Goal: Transaction & Acquisition: Purchase product/service

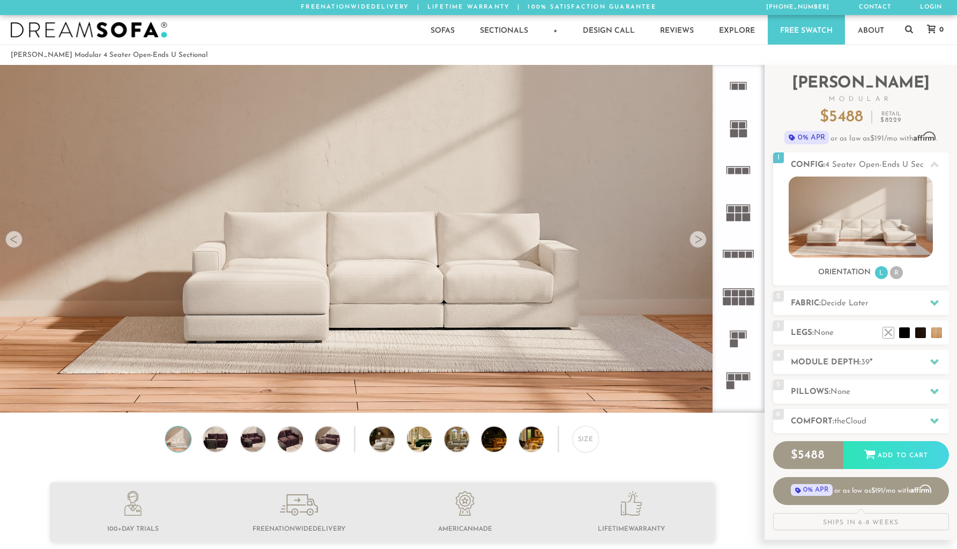
click at [698, 239] on div at bounding box center [698, 239] width 17 height 17
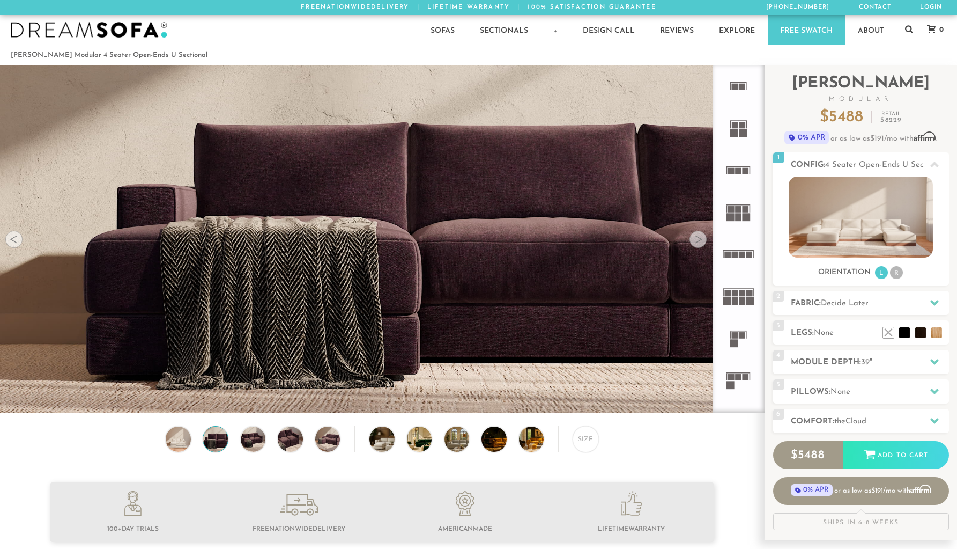
click at [698, 239] on div at bounding box center [698, 239] width 17 height 17
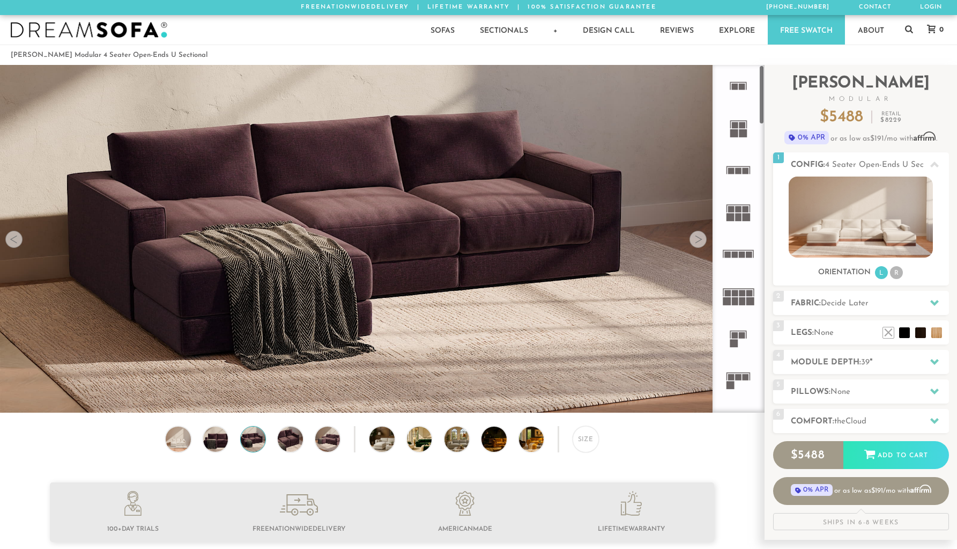
click at [735, 299] on rect at bounding box center [735, 301] width 6 height 8
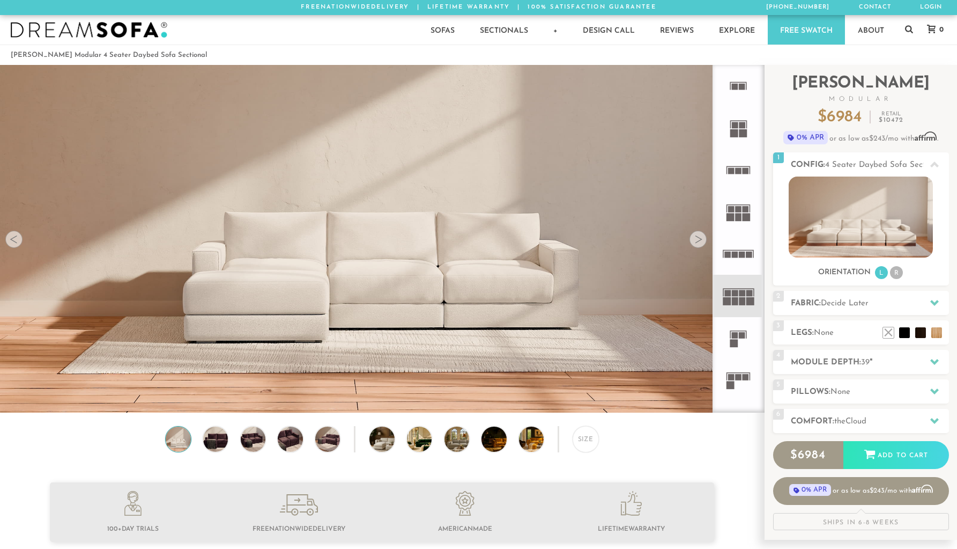
click at [741, 220] on rect at bounding box center [739, 217] width 6 height 8
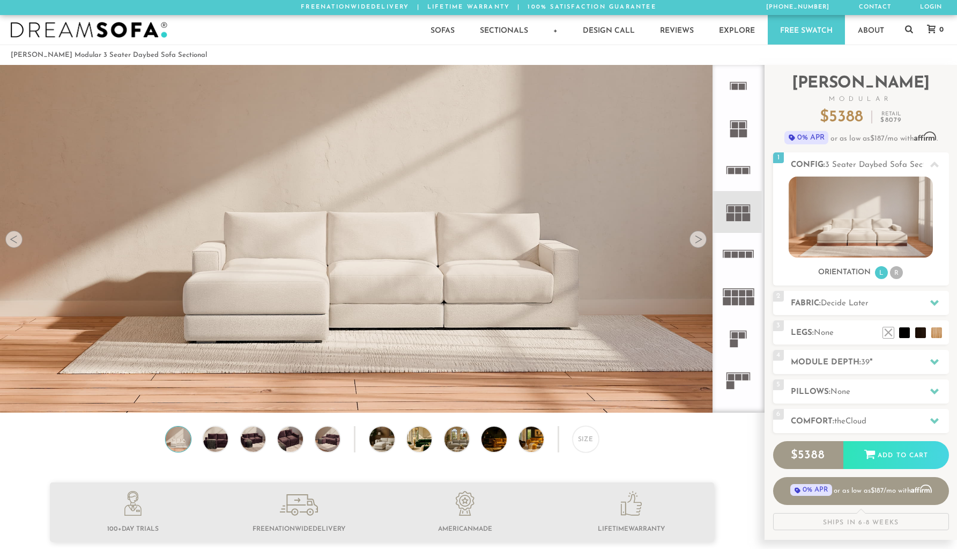
click at [739, 294] on rect at bounding box center [742, 293] width 6 height 6
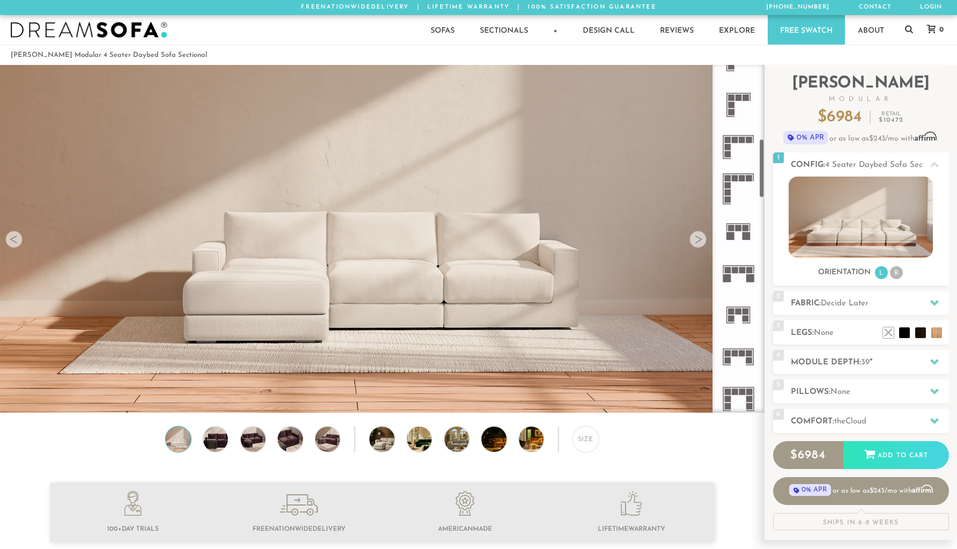
scroll to position [456, 0]
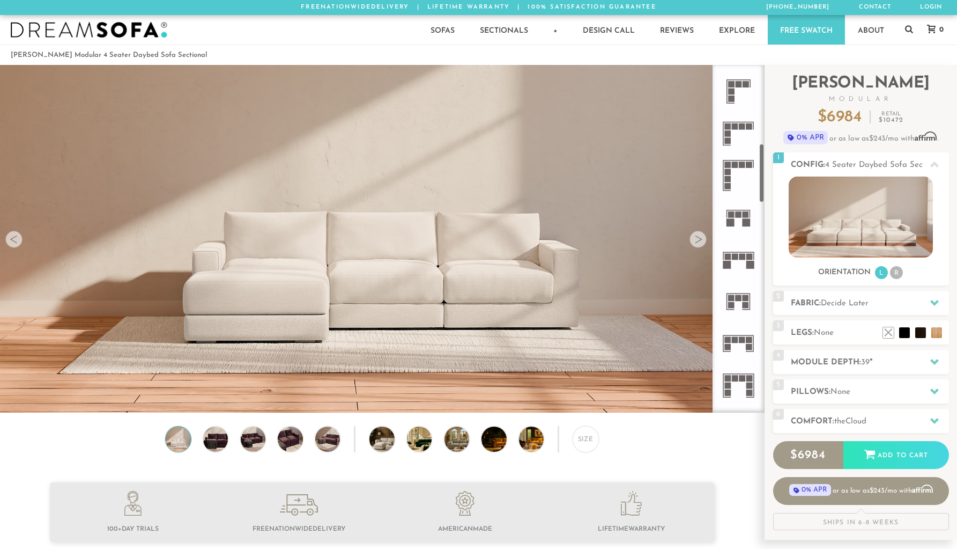
click at [734, 260] on icon at bounding box center [739, 259] width 42 height 42
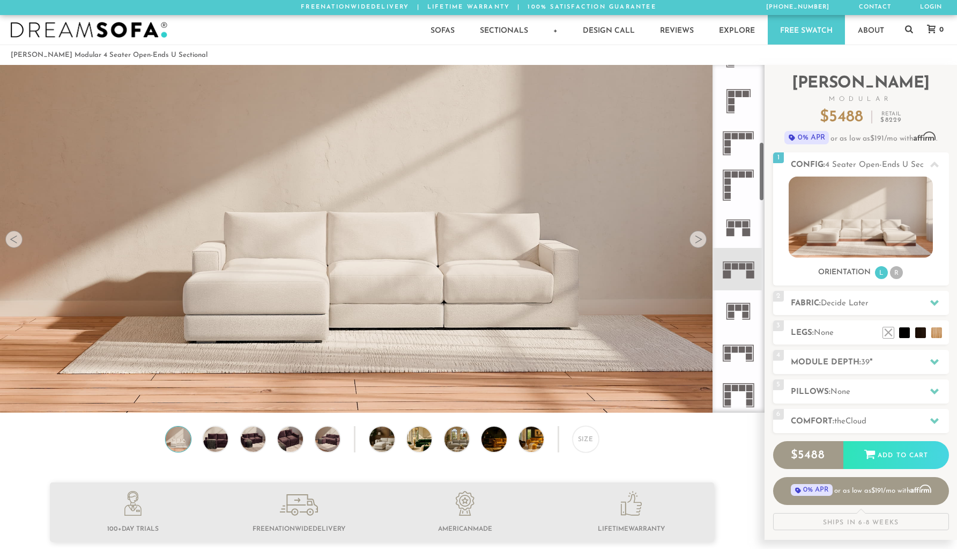
click at [740, 263] on rect at bounding box center [742, 266] width 6 height 6
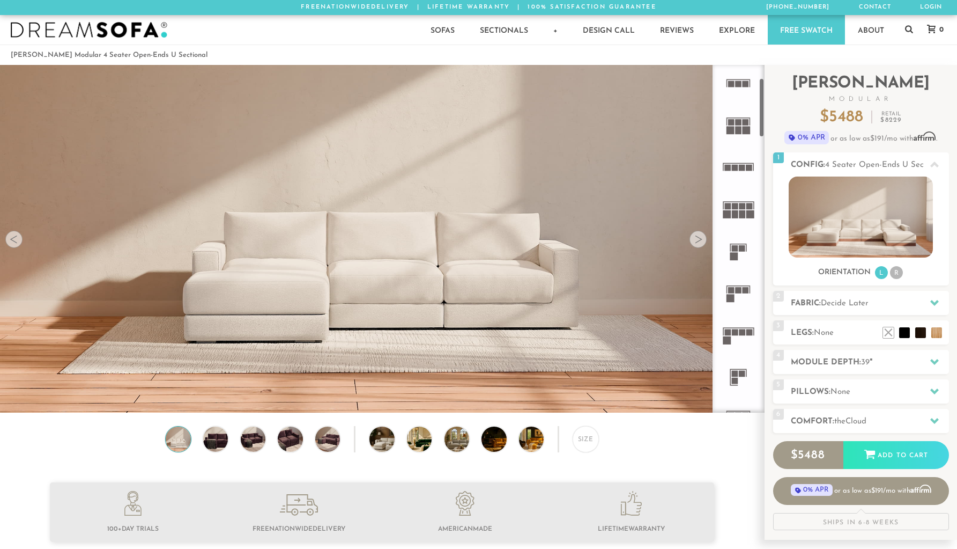
scroll to position [77, 0]
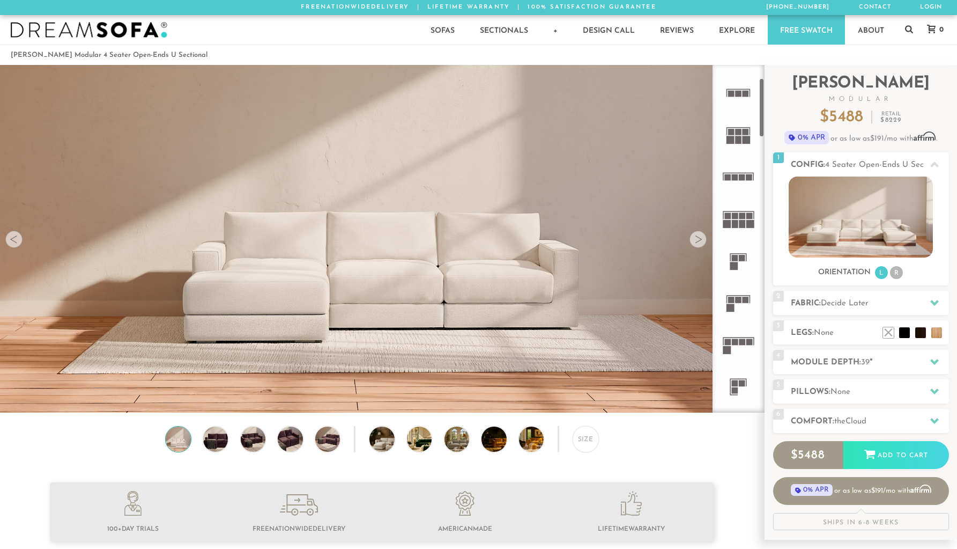
click at [742, 215] on rect at bounding box center [742, 216] width 6 height 6
click at [830, 299] on span "Decide Later" at bounding box center [845, 303] width 48 height 8
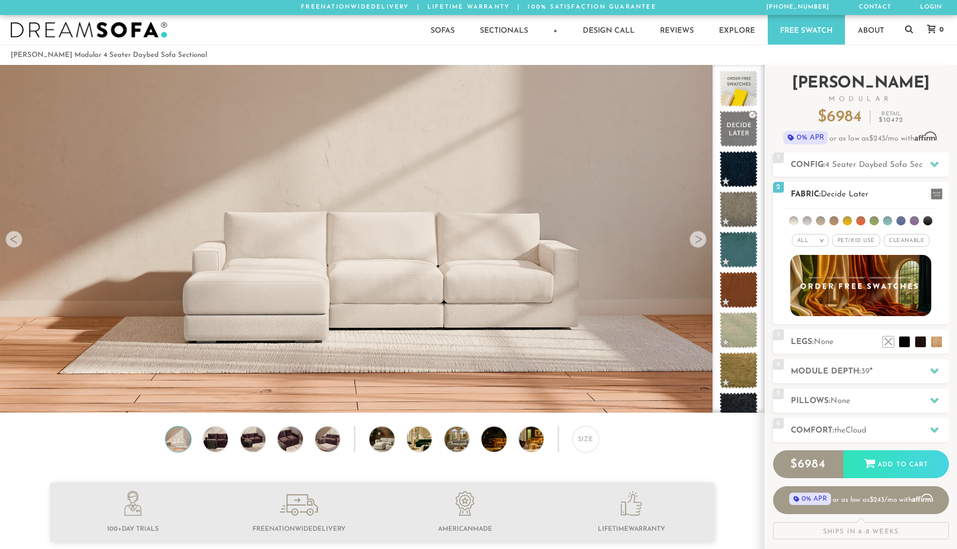
click at [917, 222] on li at bounding box center [914, 220] width 9 height 9
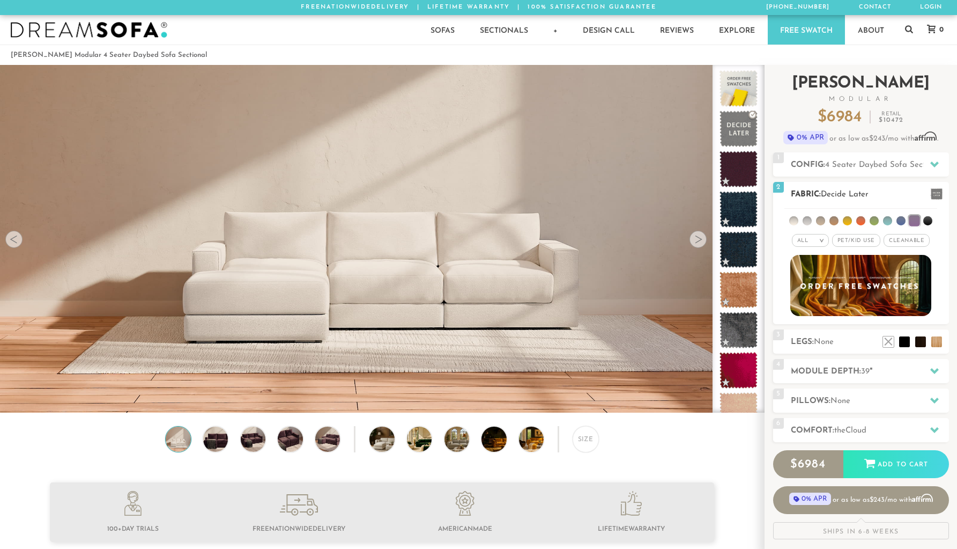
click at [821, 218] on li at bounding box center [820, 220] width 9 height 9
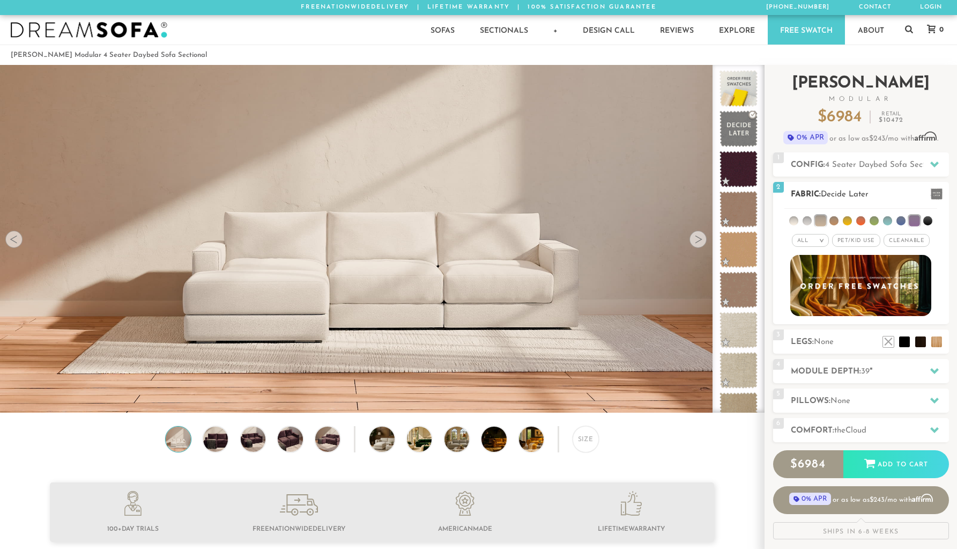
click at [809, 218] on li at bounding box center [807, 220] width 9 height 9
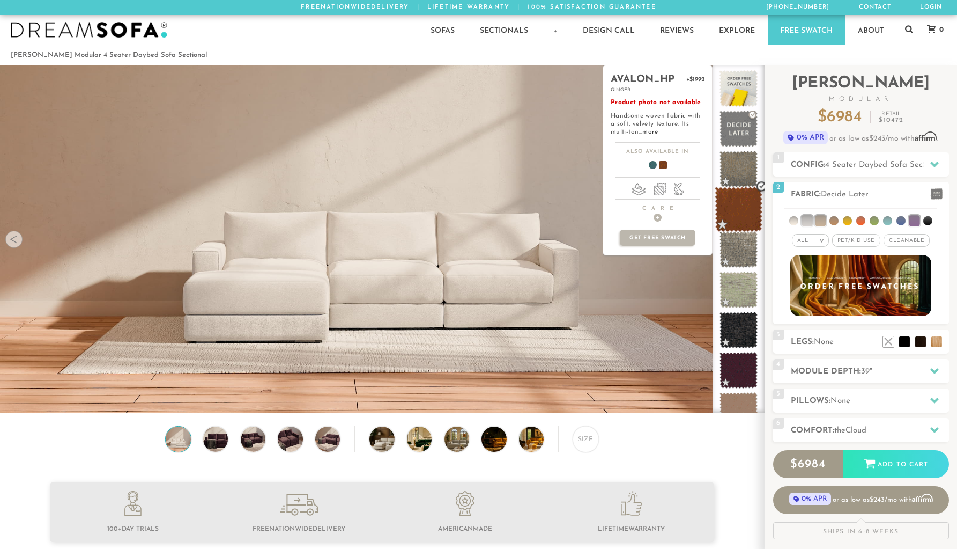
click at [743, 213] on span at bounding box center [739, 210] width 48 height 46
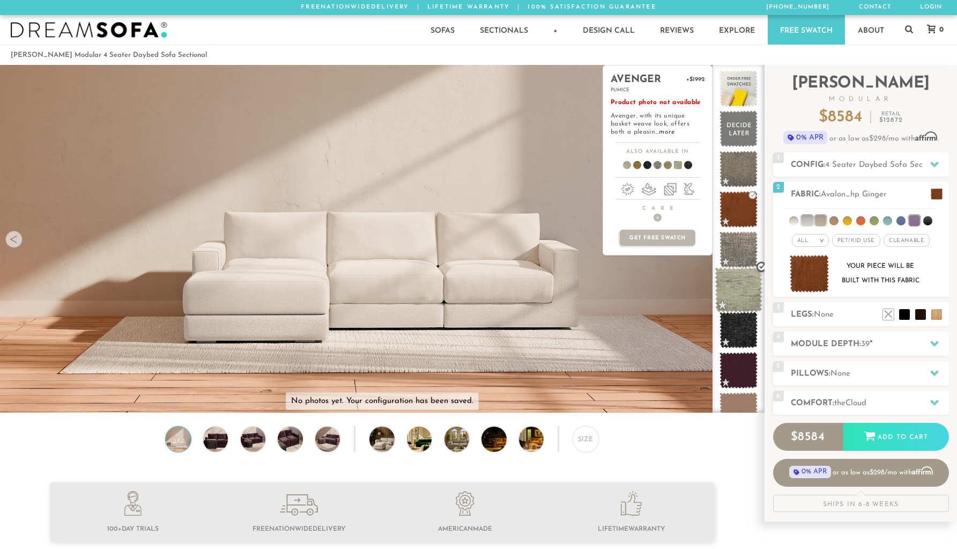
click at [743, 283] on span at bounding box center [739, 290] width 48 height 46
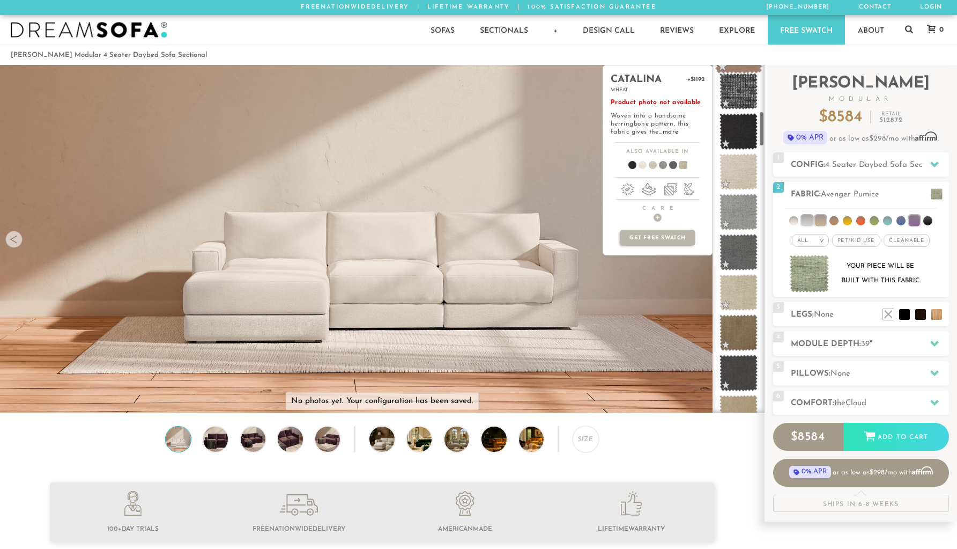
scroll to position [513, 0]
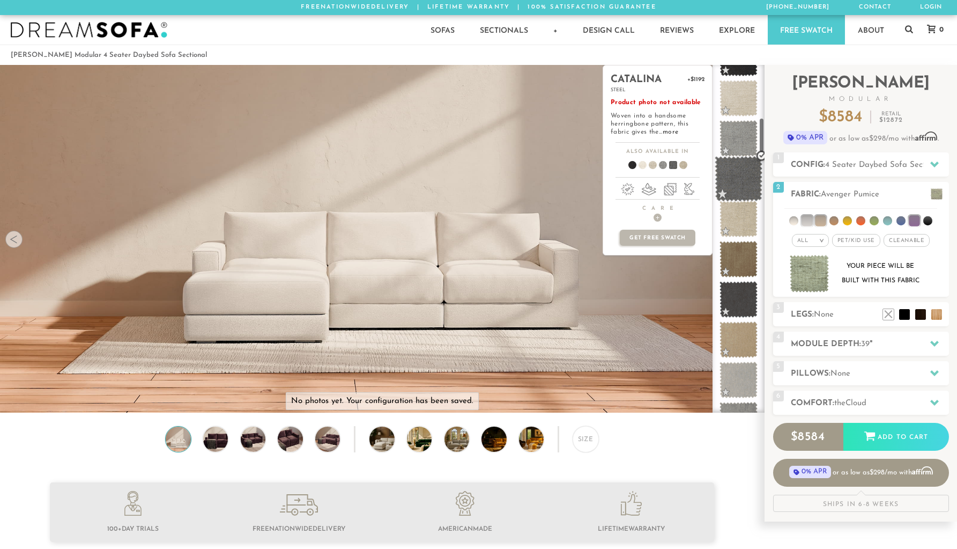
click at [734, 171] on span at bounding box center [739, 179] width 48 height 46
click at [740, 137] on span at bounding box center [739, 139] width 48 height 46
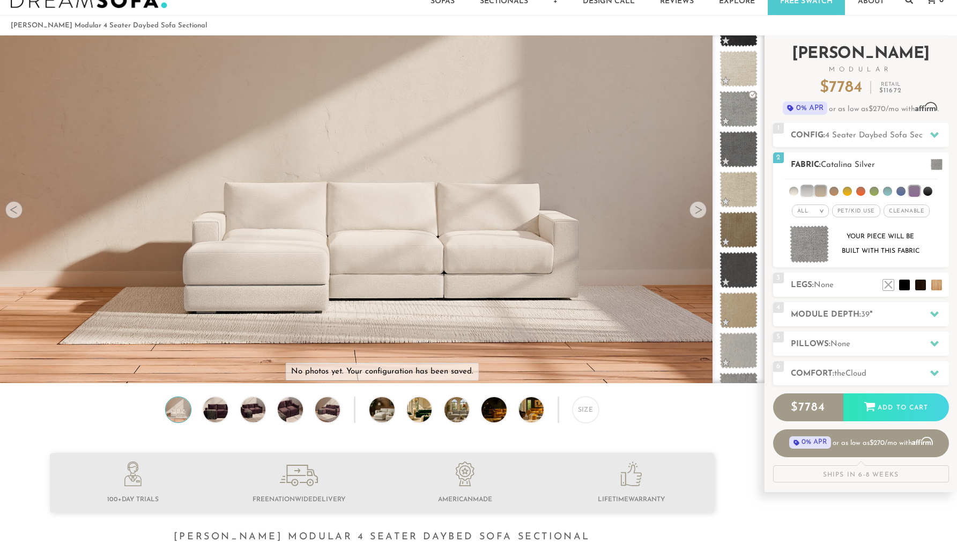
scroll to position [40, 0]
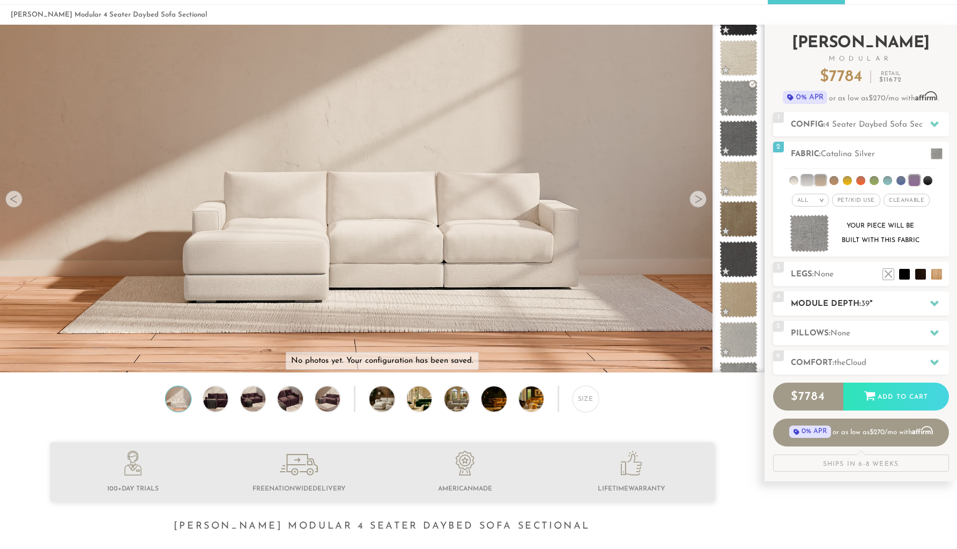
click at [917, 301] on h2 "Module Depth: 39 "" at bounding box center [870, 304] width 158 height 12
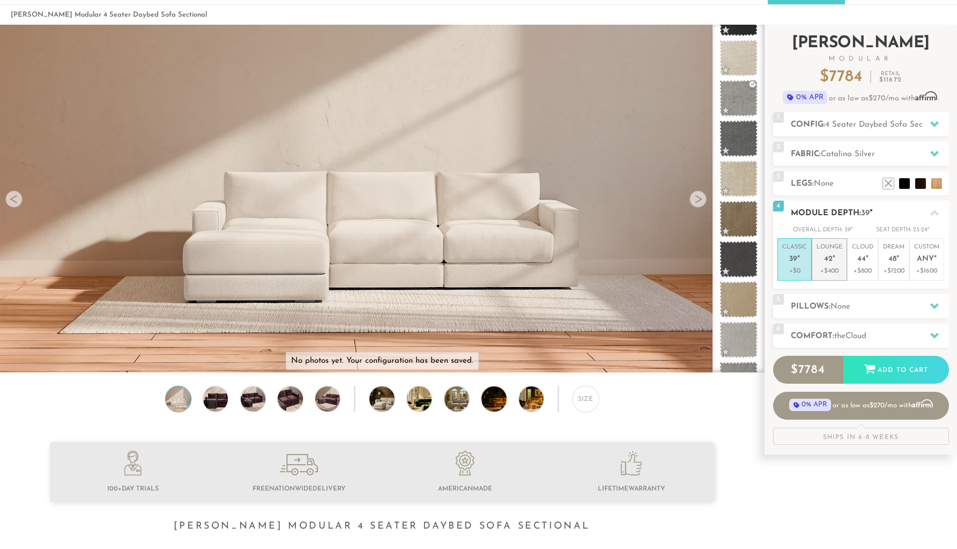
click at [831, 266] on p "+$400" at bounding box center [830, 271] width 26 height 10
click at [868, 264] on p "Cloud 44 "" at bounding box center [862, 254] width 21 height 23
click at [890, 266] on p "Dream 48 "" at bounding box center [893, 254] width 21 height 23
click at [863, 268] on p "+$800" at bounding box center [862, 271] width 21 height 10
click at [889, 263] on span "48" at bounding box center [893, 259] width 8 height 9
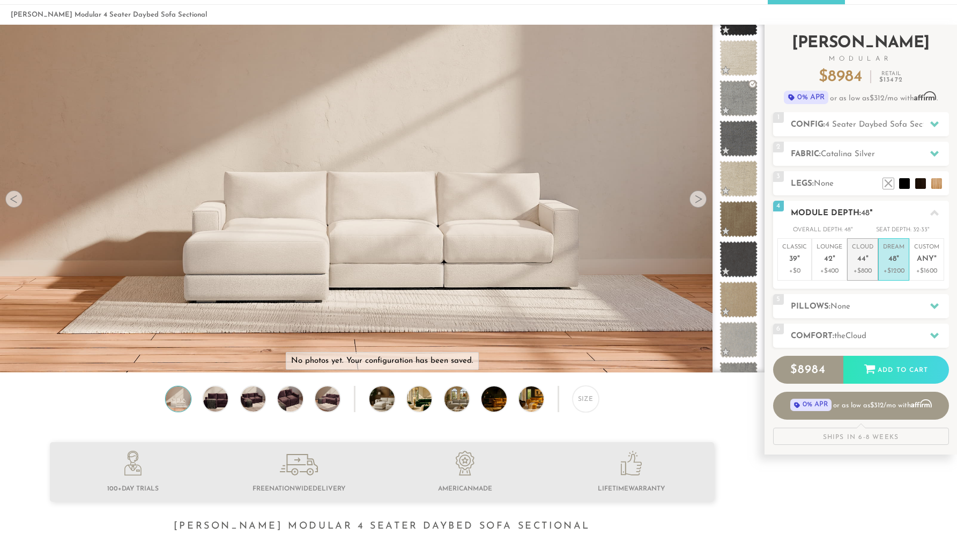
click at [873, 266] on p "+$800" at bounding box center [862, 271] width 21 height 10
click at [885, 267] on p "+$1200" at bounding box center [893, 271] width 21 height 10
click at [827, 300] on h2 "Pillows: None" at bounding box center [870, 306] width 158 height 12
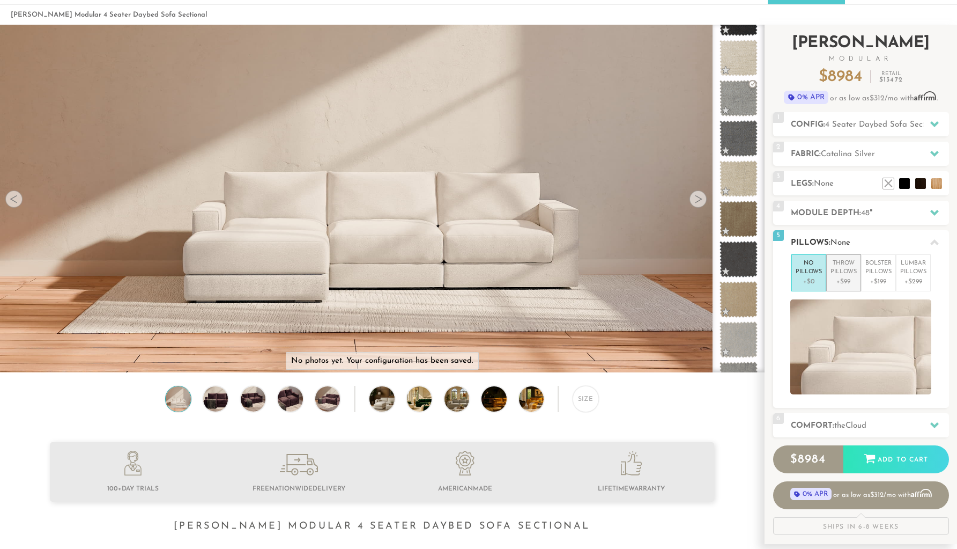
click at [845, 271] on p "Throw Pillows" at bounding box center [844, 268] width 26 height 18
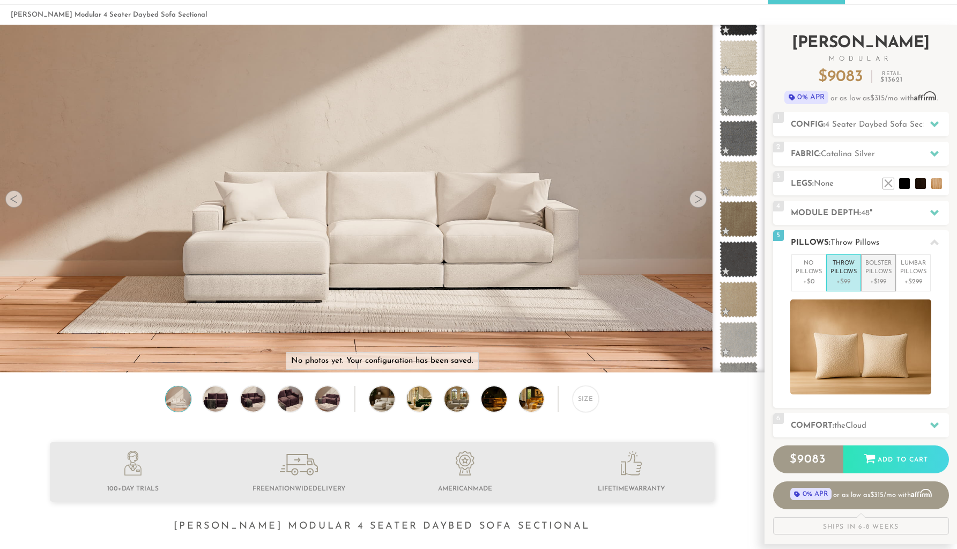
click at [887, 267] on p "Bolster Pillows" at bounding box center [879, 268] width 26 height 18
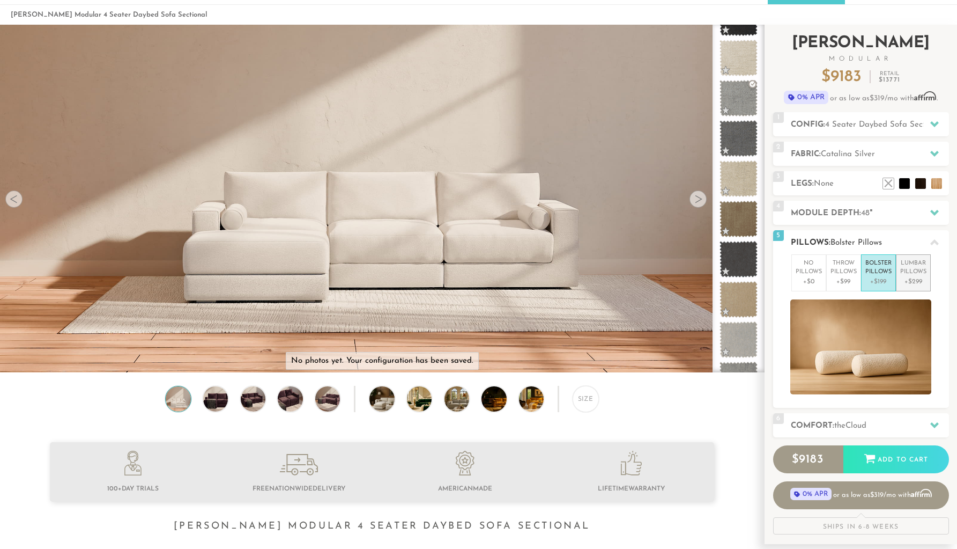
click at [915, 273] on p "Lumbar Pillows" at bounding box center [914, 268] width 26 height 18
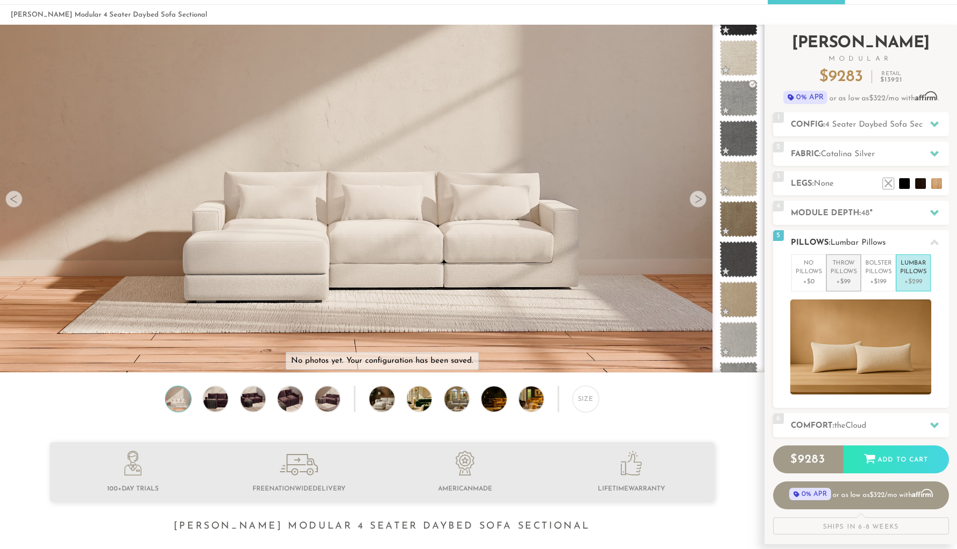
click at [847, 271] on p "Throw Pillows" at bounding box center [844, 268] width 26 height 18
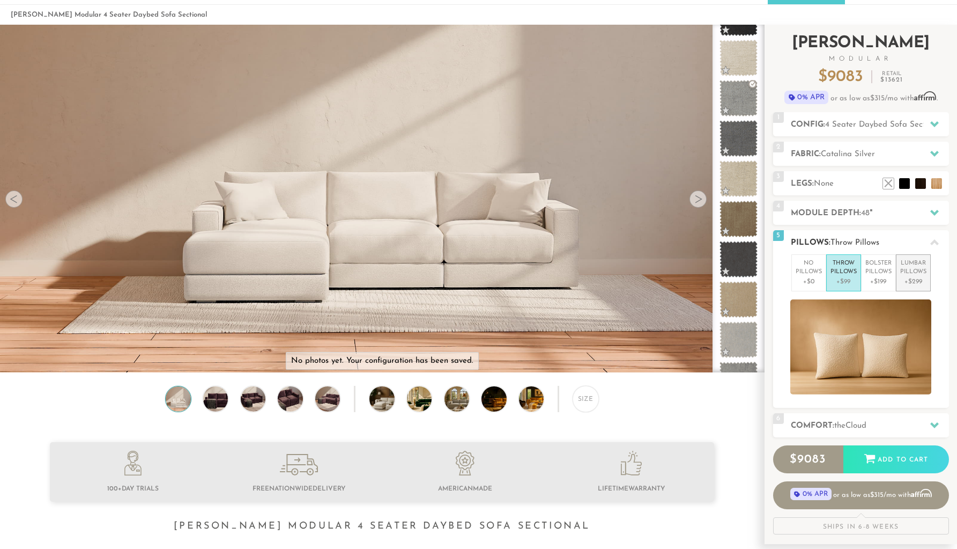
click at [918, 274] on p "Lumbar Pillows" at bounding box center [914, 268] width 26 height 18
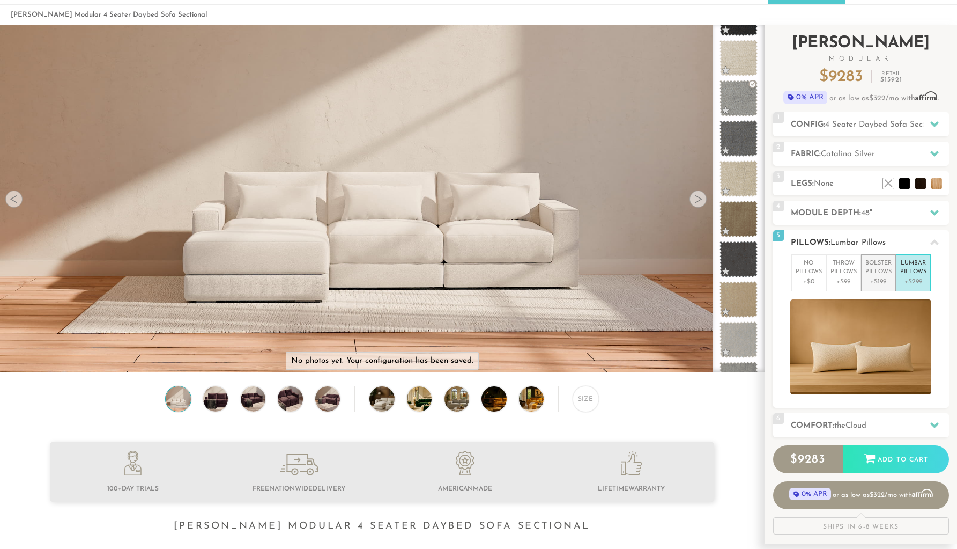
click at [874, 276] on p "Bolster Pillows" at bounding box center [879, 268] width 26 height 18
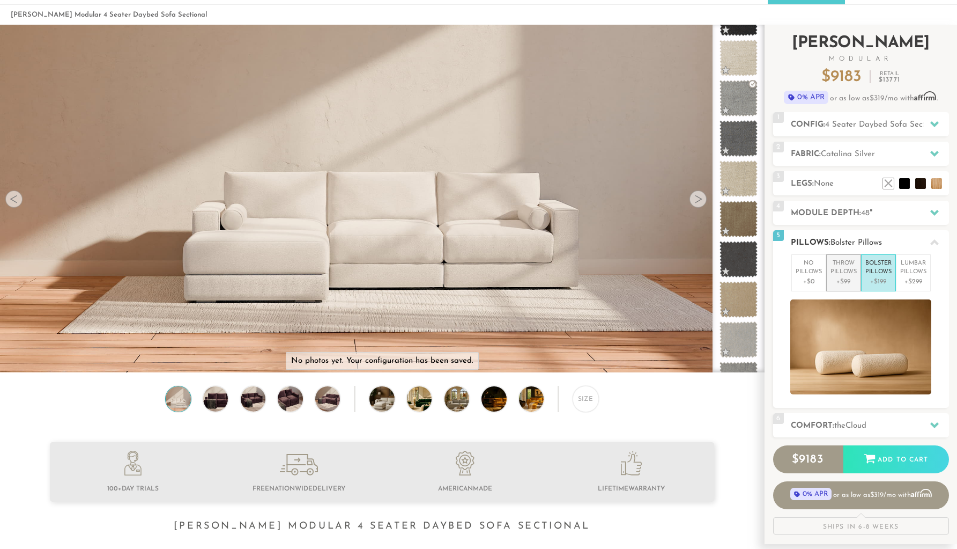
click at [838, 267] on p "Throw Pillows" at bounding box center [844, 268] width 26 height 18
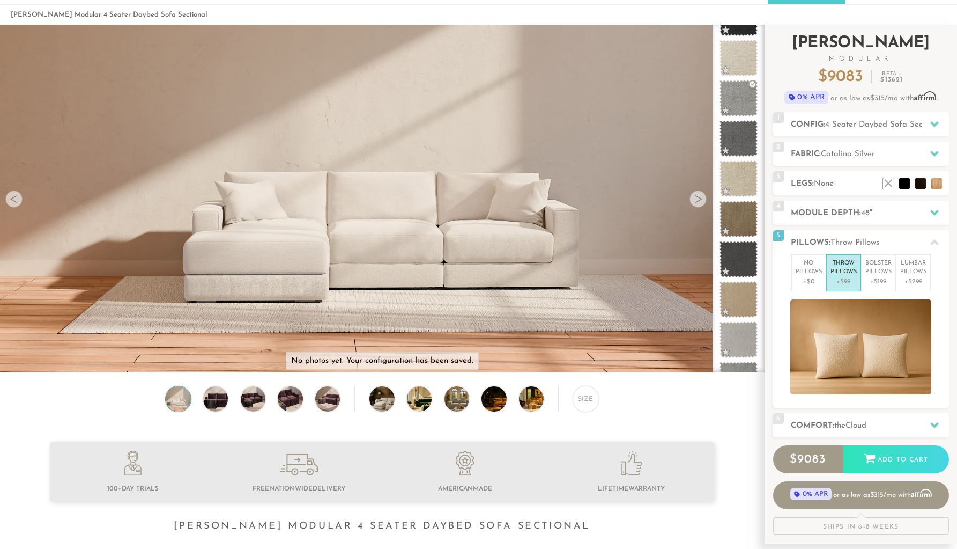
click at [871, 225] on div "Introducing [PERSON_NAME] Modular $ 9083 Retail $ 13621 $ 9083 Retail $ 13621 0…" at bounding box center [861, 280] width 176 height 510
click at [870, 220] on div "4 Module Depth: 48 "" at bounding box center [861, 213] width 176 height 24
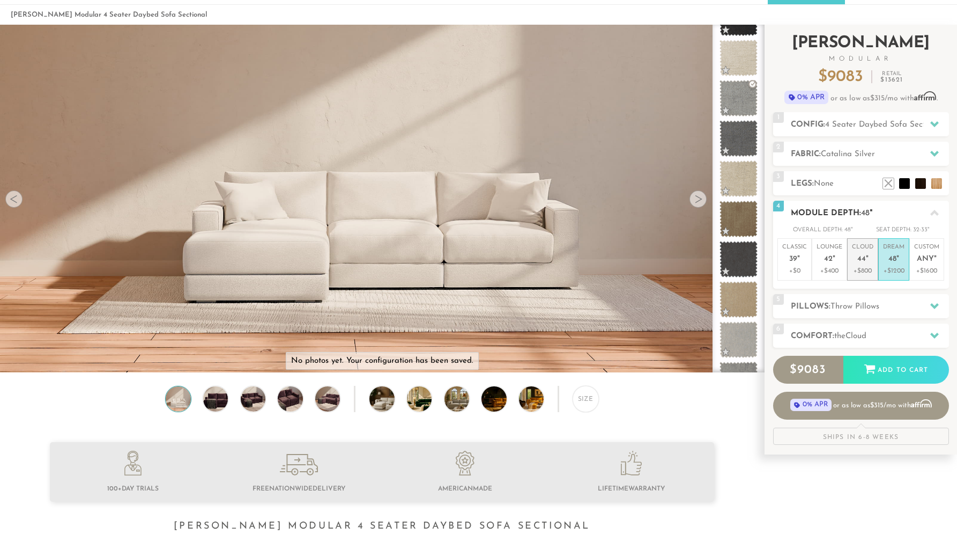
click at [867, 262] on em """ at bounding box center [867, 259] width 3 height 9
click at [887, 258] on p "Dream 48 "" at bounding box center [893, 254] width 21 height 23
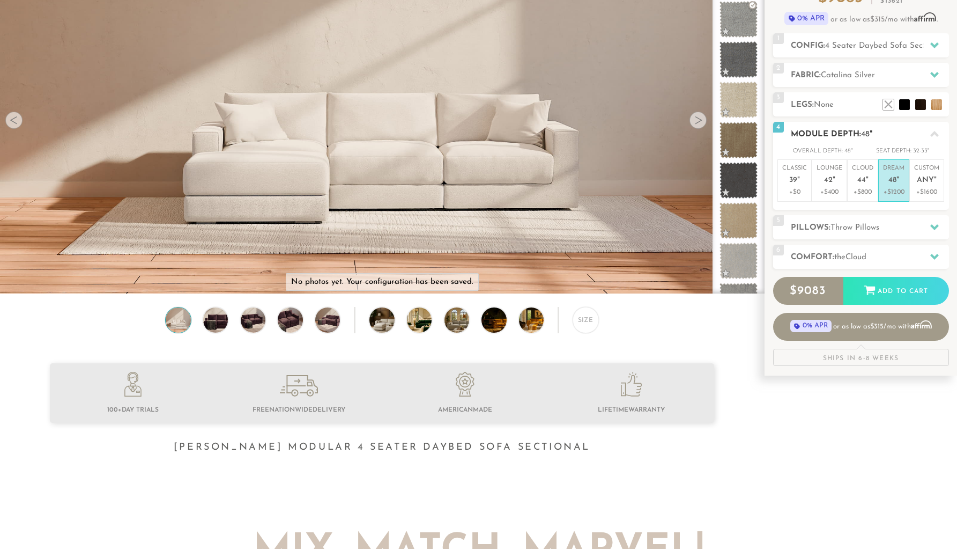
scroll to position [121, 0]
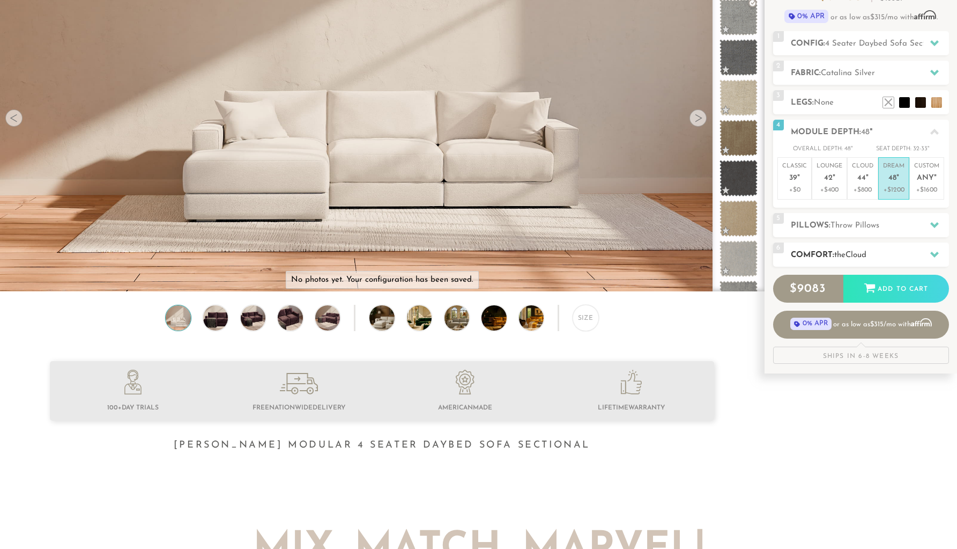
click at [853, 258] on span "Cloud" at bounding box center [856, 255] width 21 height 8
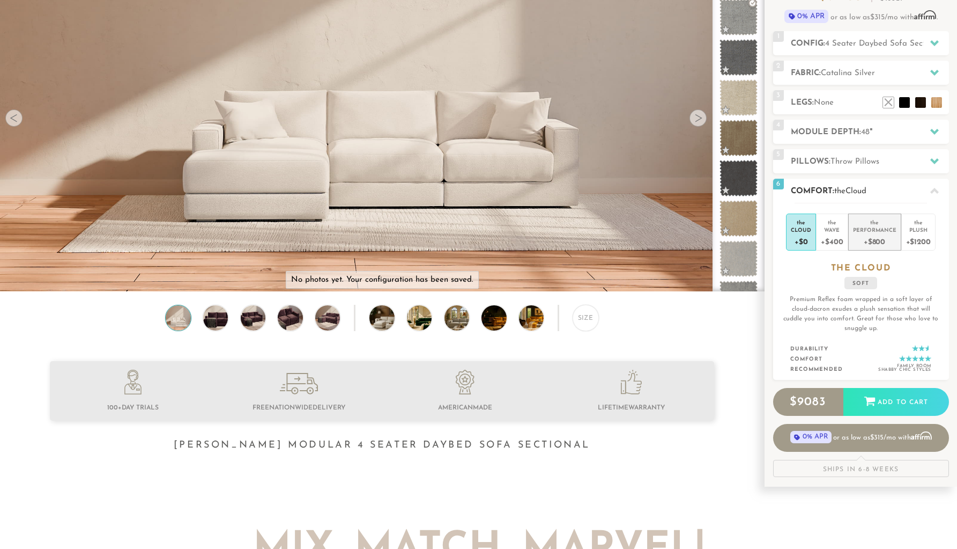
click at [893, 226] on div "Performance" at bounding box center [874, 230] width 43 height 8
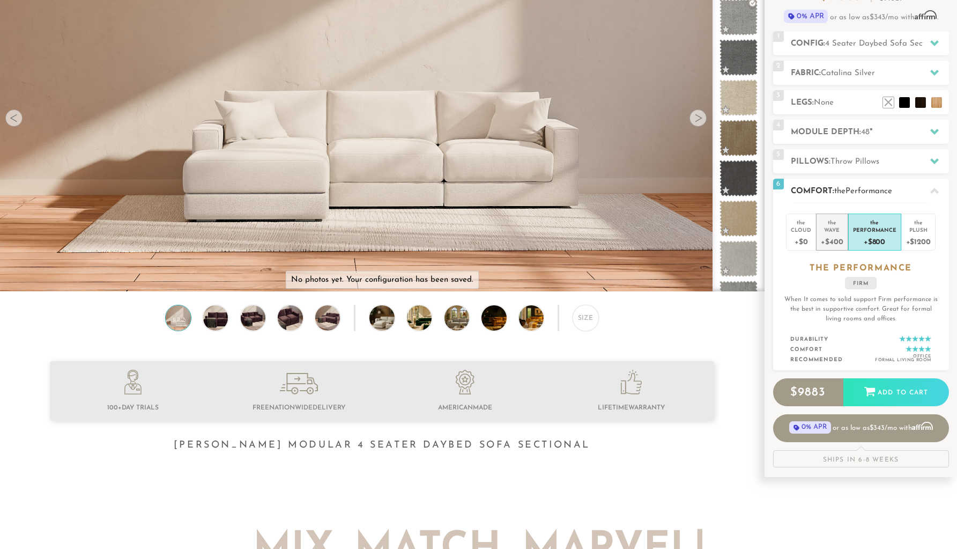
click at [841, 224] on div "the" at bounding box center [832, 220] width 22 height 11
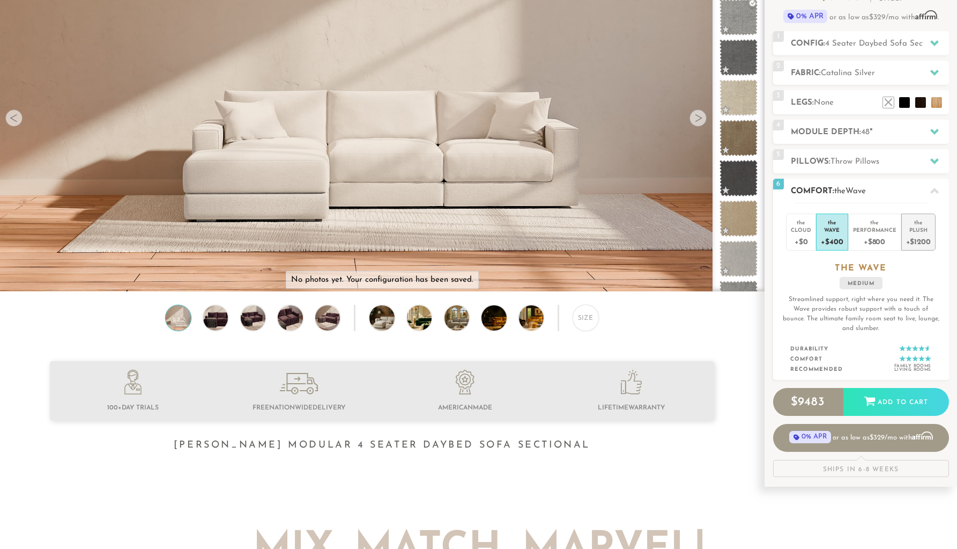
click at [918, 233] on div "+$1200" at bounding box center [919, 241] width 25 height 16
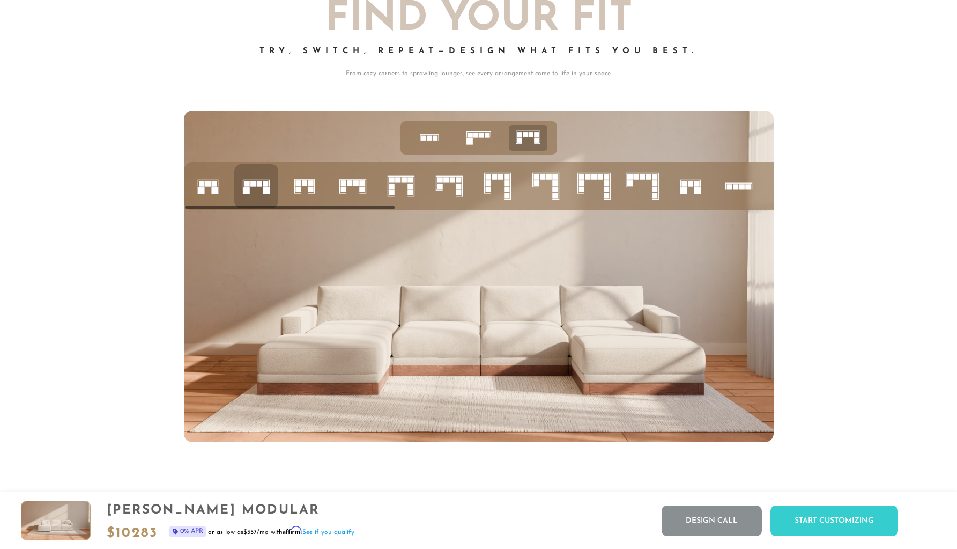
scroll to position [4484, 0]
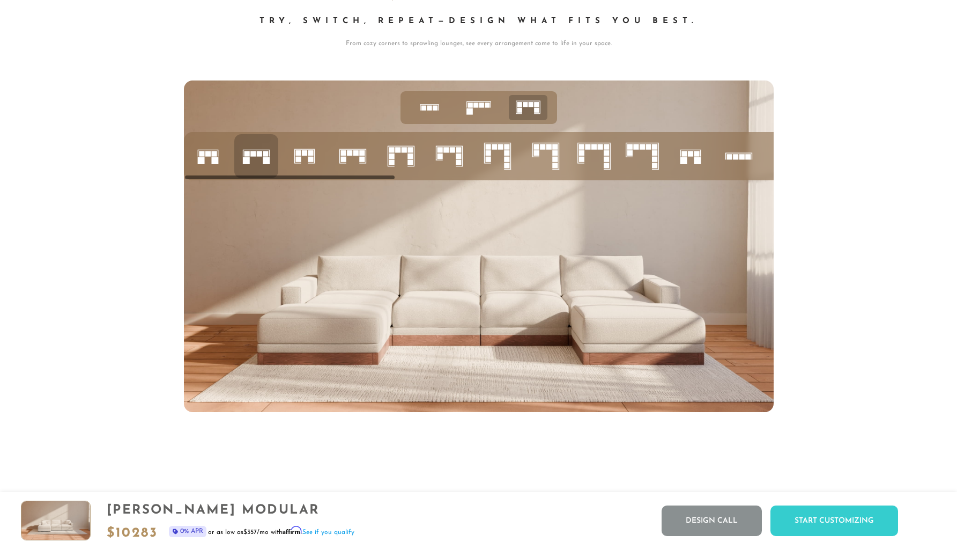
click at [297, 157] on rect at bounding box center [298, 159] width 5 height 5
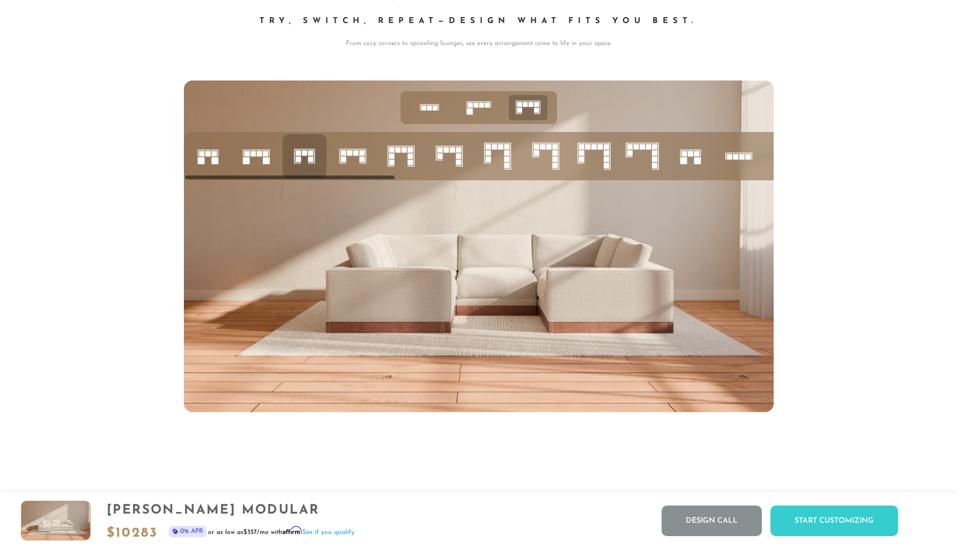
click at [350, 152] on rect at bounding box center [349, 152] width 5 height 5
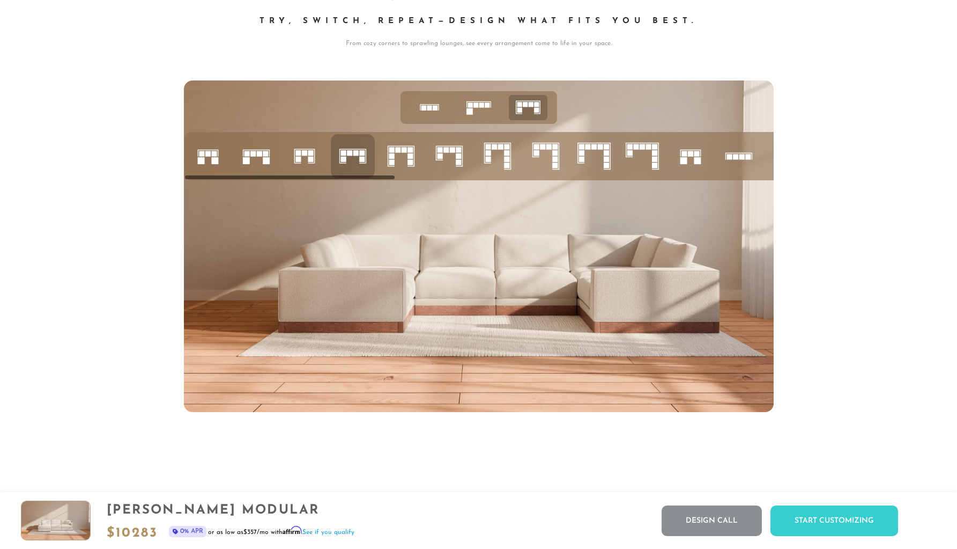
click at [390, 150] on rect at bounding box center [391, 149] width 5 height 5
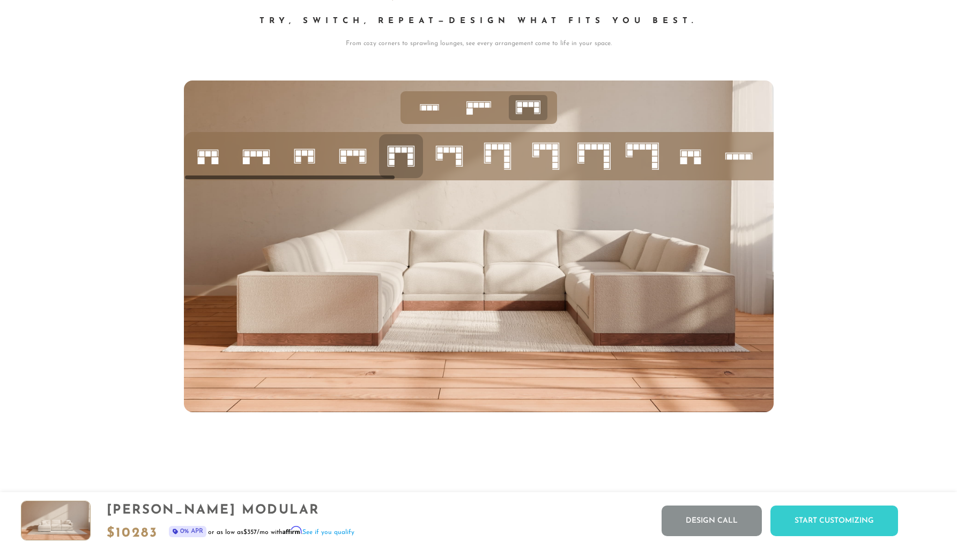
click at [439, 148] on rect at bounding box center [439, 149] width 5 height 5
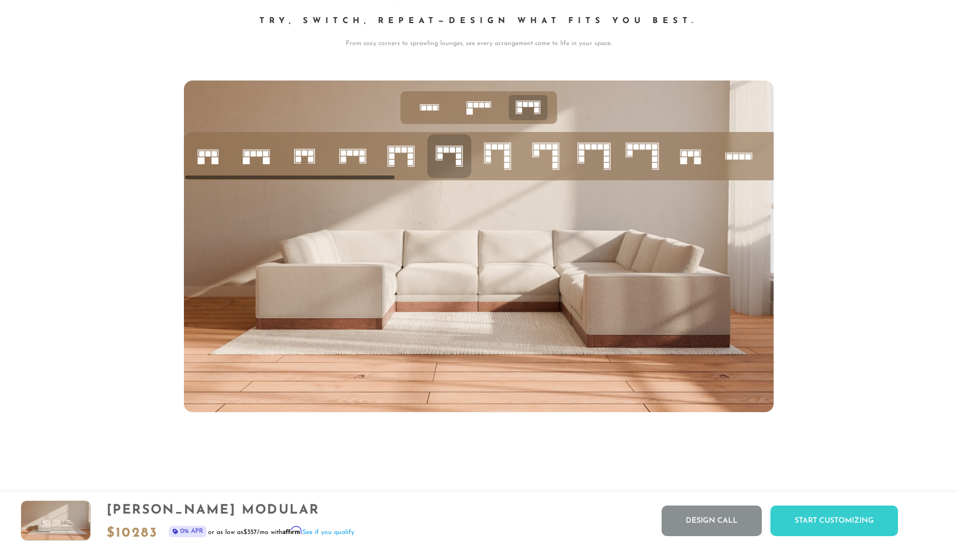
click at [498, 152] on icon at bounding box center [498, 156] width 36 height 36
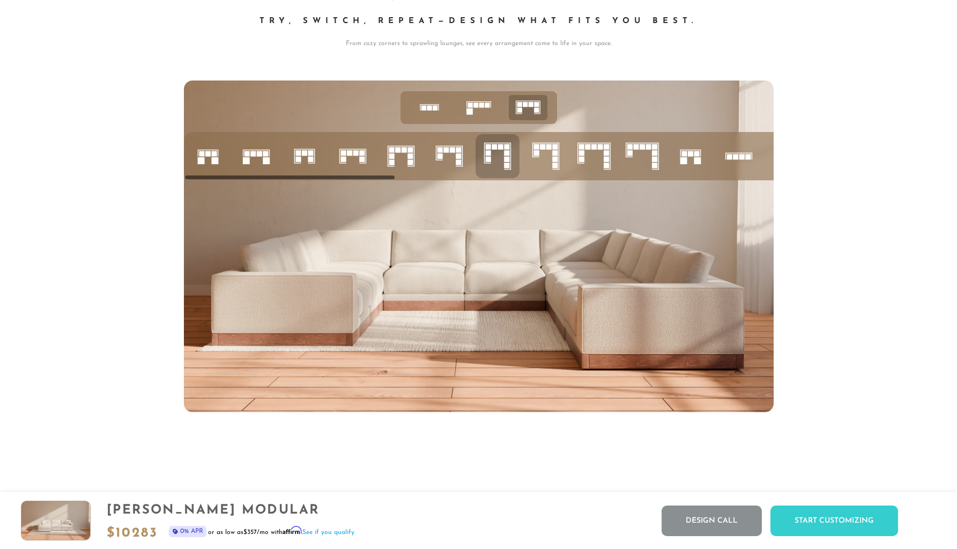
click at [537, 152] on rect at bounding box center [536, 152] width 5 height 5
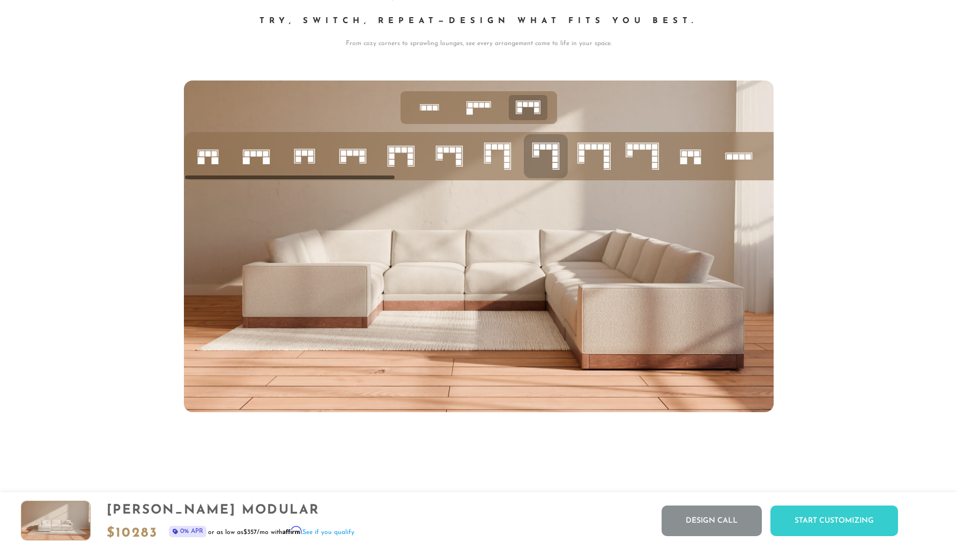
click at [589, 154] on icon at bounding box center [594, 156] width 36 height 36
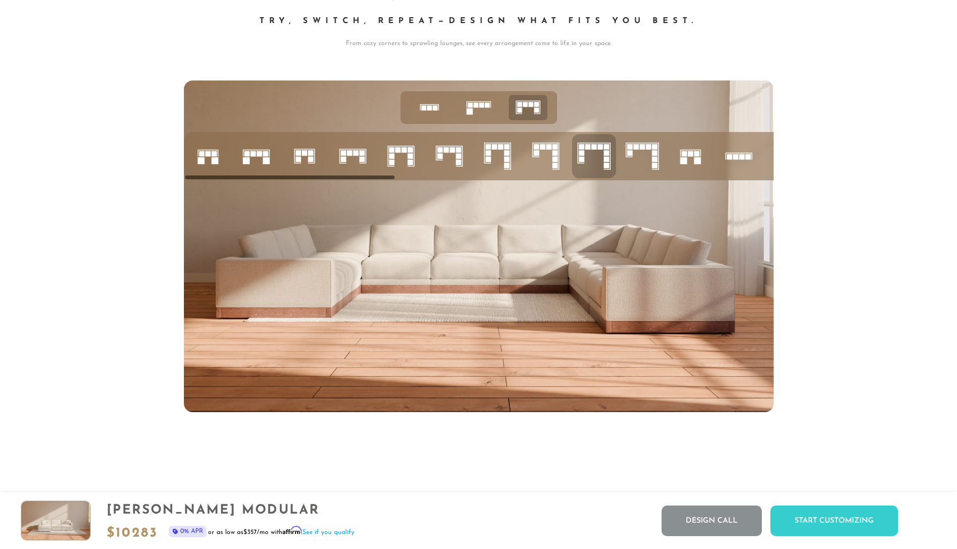
click at [650, 154] on icon at bounding box center [642, 156] width 36 height 36
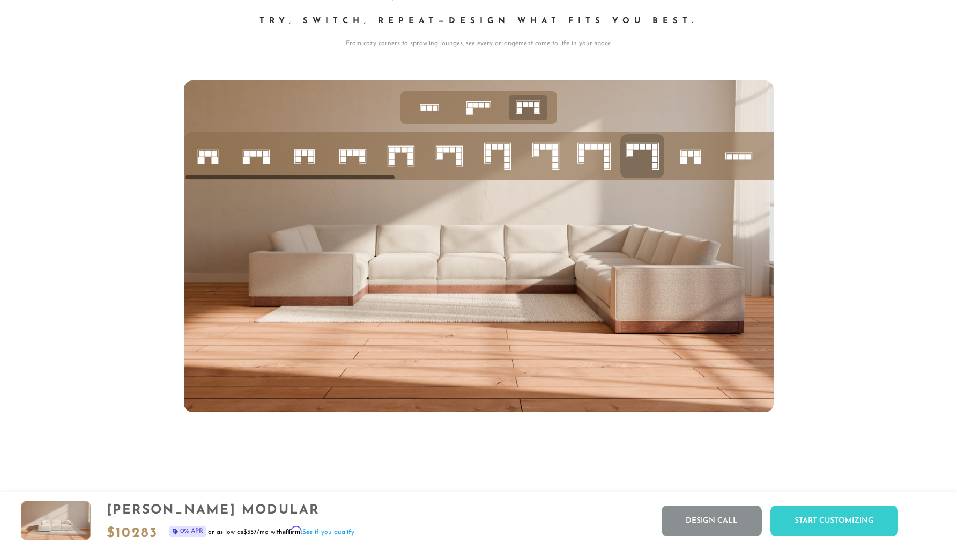
click at [736, 160] on icon at bounding box center [739, 156] width 36 height 36
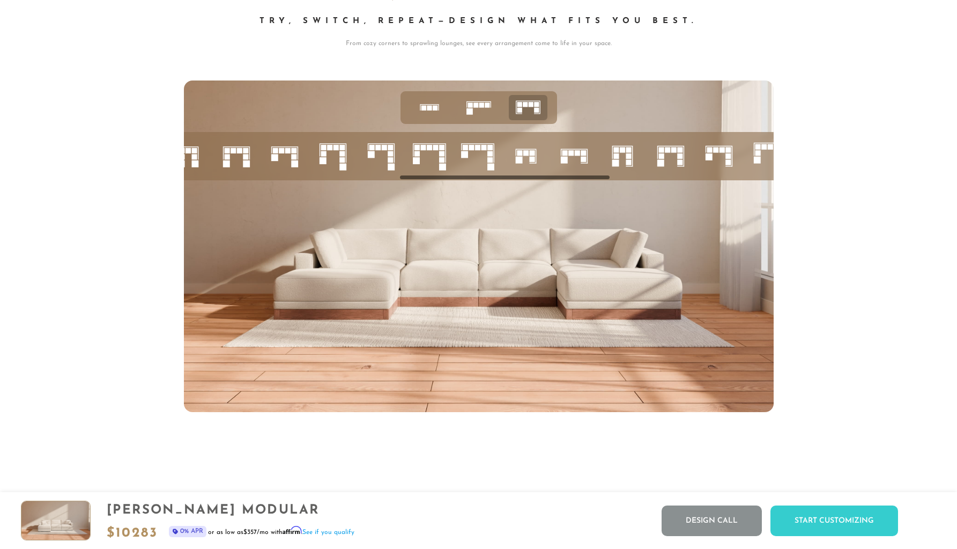
click at [624, 152] on rect at bounding box center [622, 149] width 5 height 5
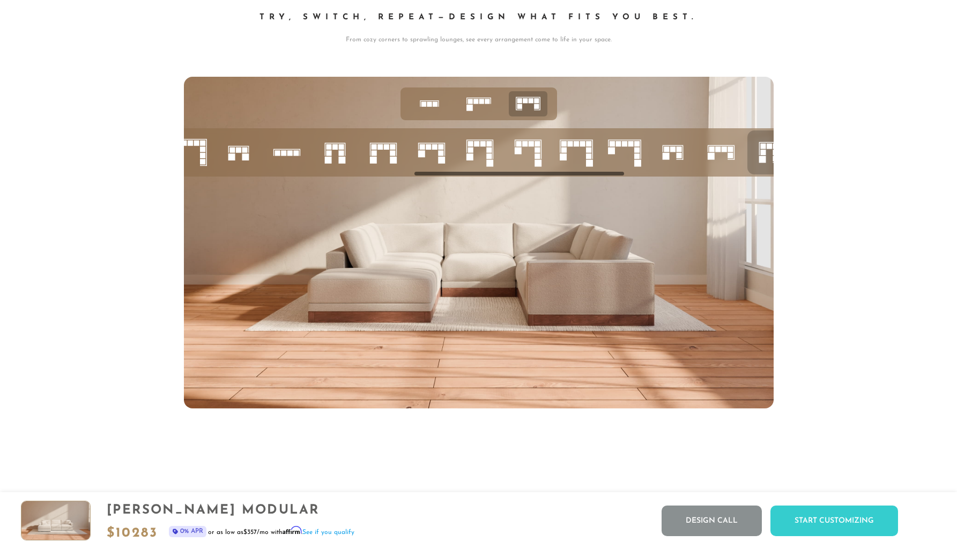
scroll to position [0, 138]
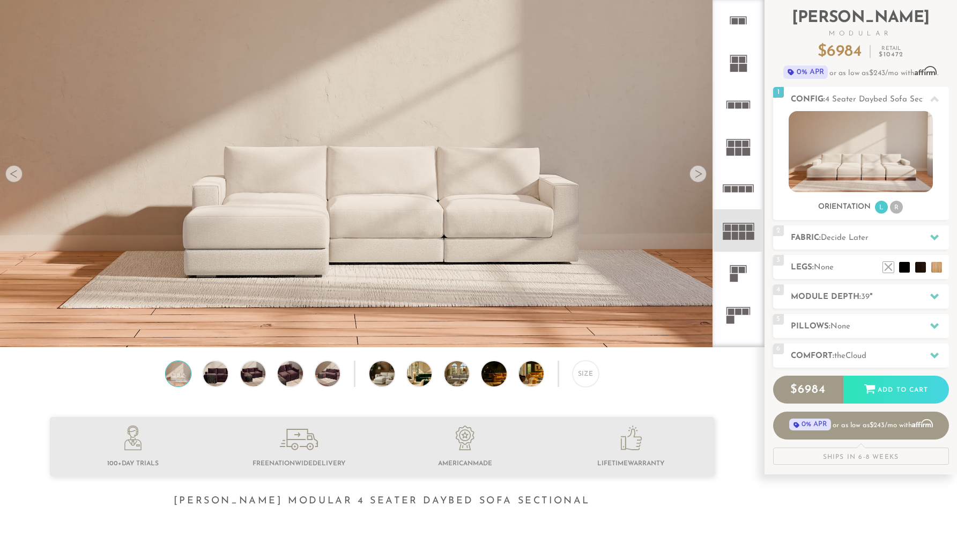
scroll to position [68, 0]
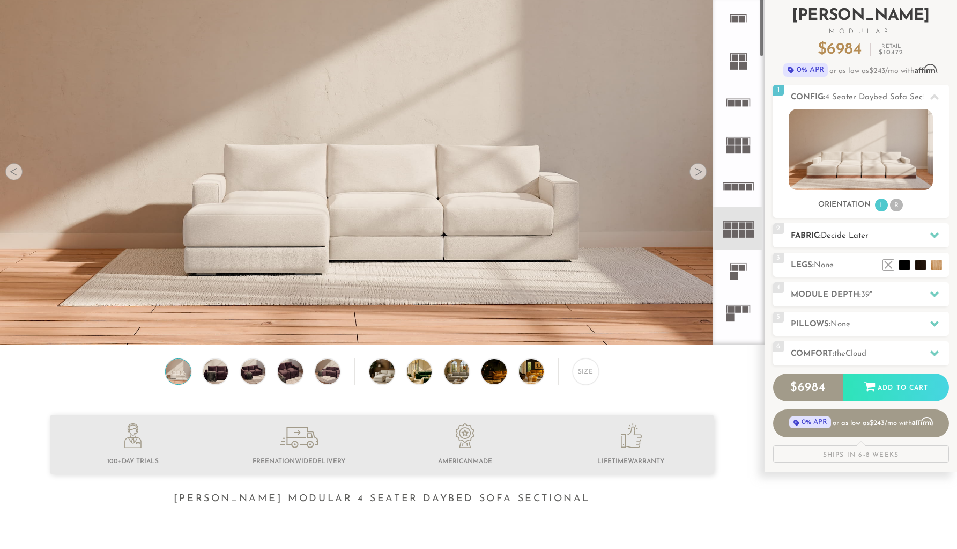
click at [858, 230] on h2 "Fabric: Decide Later" at bounding box center [870, 236] width 158 height 12
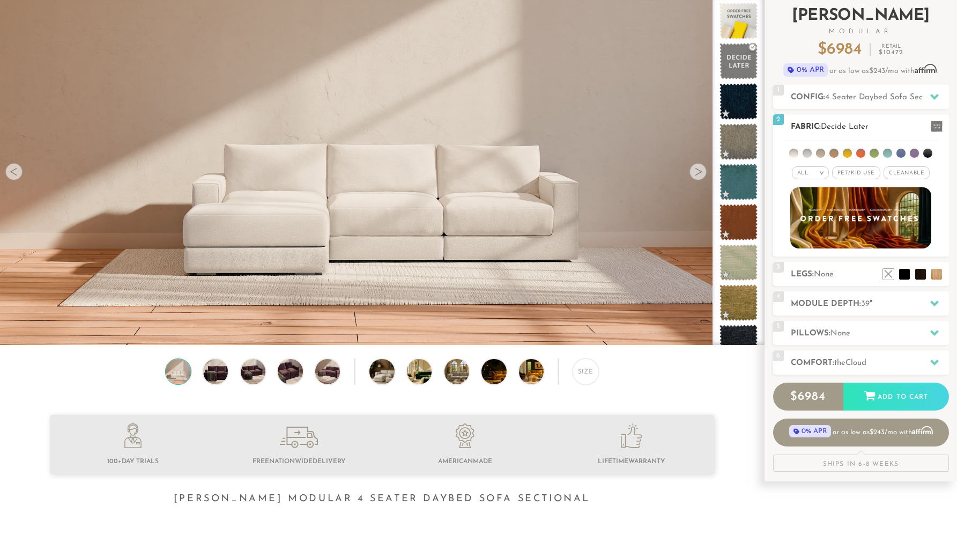
click at [812, 152] on li at bounding box center [807, 153] width 9 height 9
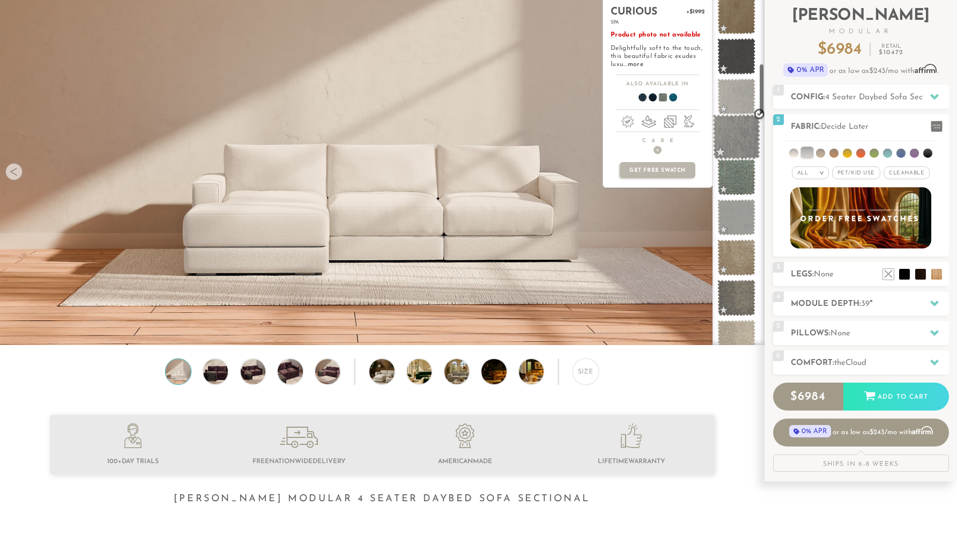
scroll to position [447, 0]
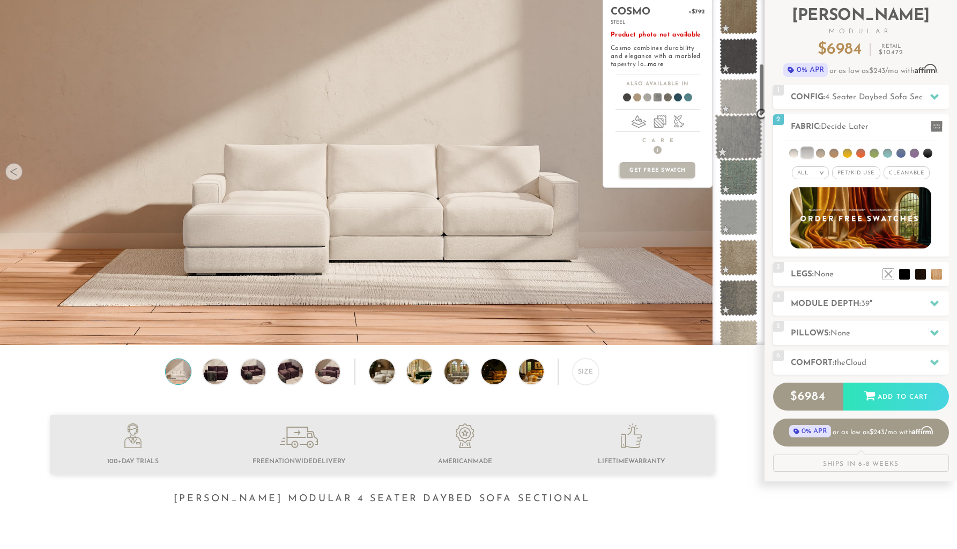
click at [735, 132] on span at bounding box center [739, 137] width 48 height 46
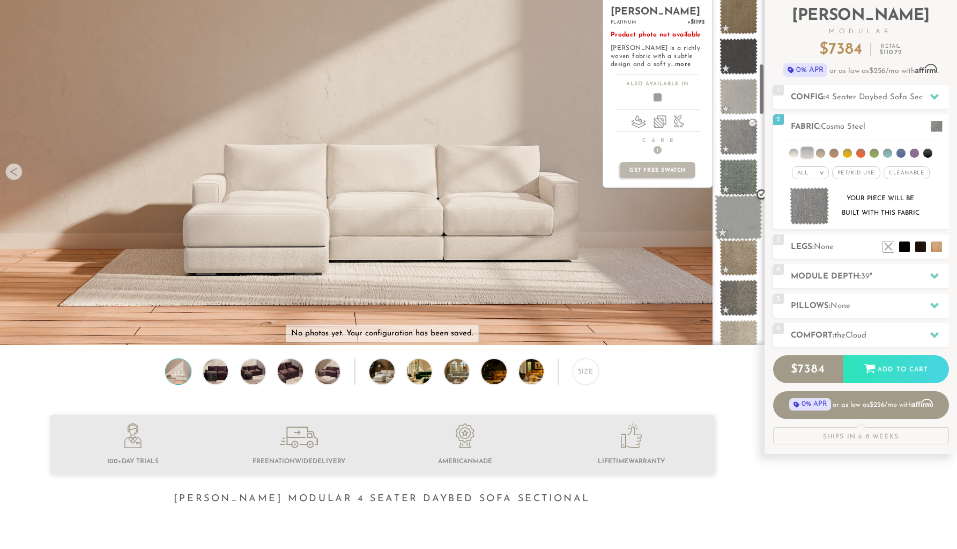
click at [745, 218] on span at bounding box center [739, 218] width 48 height 46
click at [742, 183] on span at bounding box center [739, 177] width 48 height 46
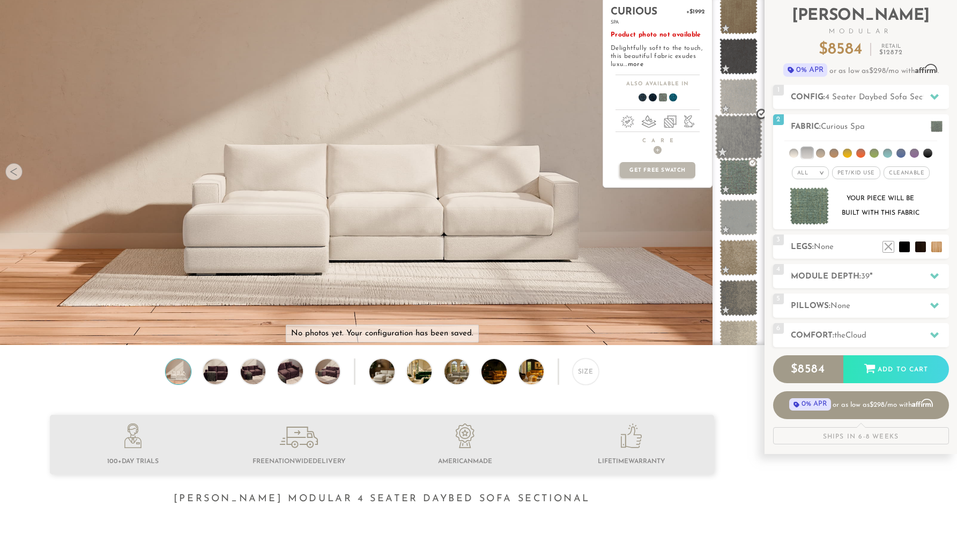
click at [743, 149] on span at bounding box center [739, 137] width 48 height 46
click at [746, 209] on span at bounding box center [739, 218] width 48 height 46
click at [742, 177] on span at bounding box center [739, 177] width 48 height 46
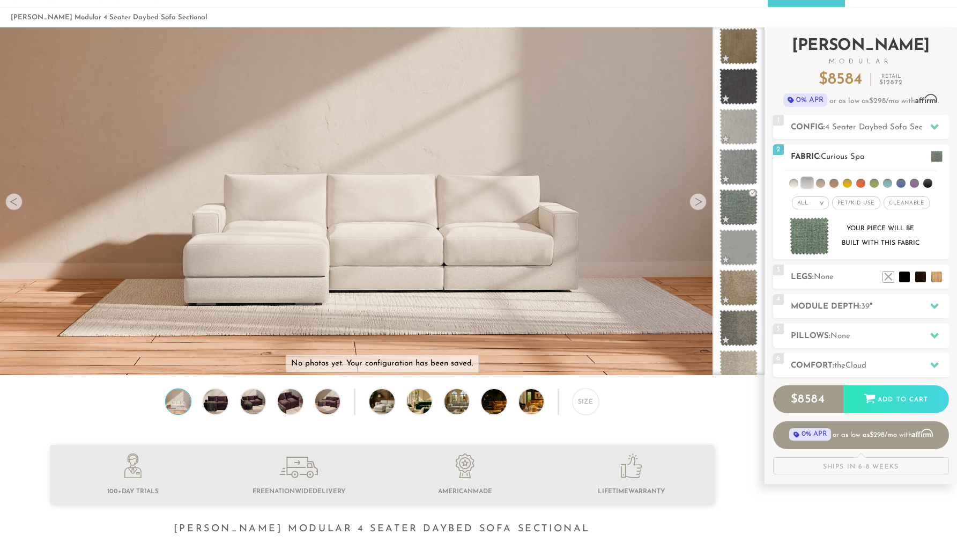
scroll to position [49, 0]
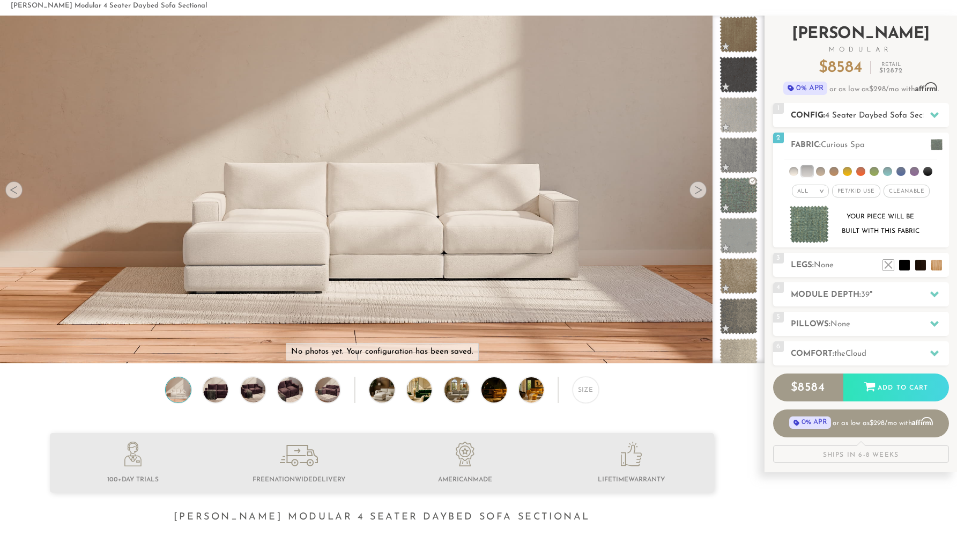
click at [929, 113] on div at bounding box center [935, 115] width 23 height 22
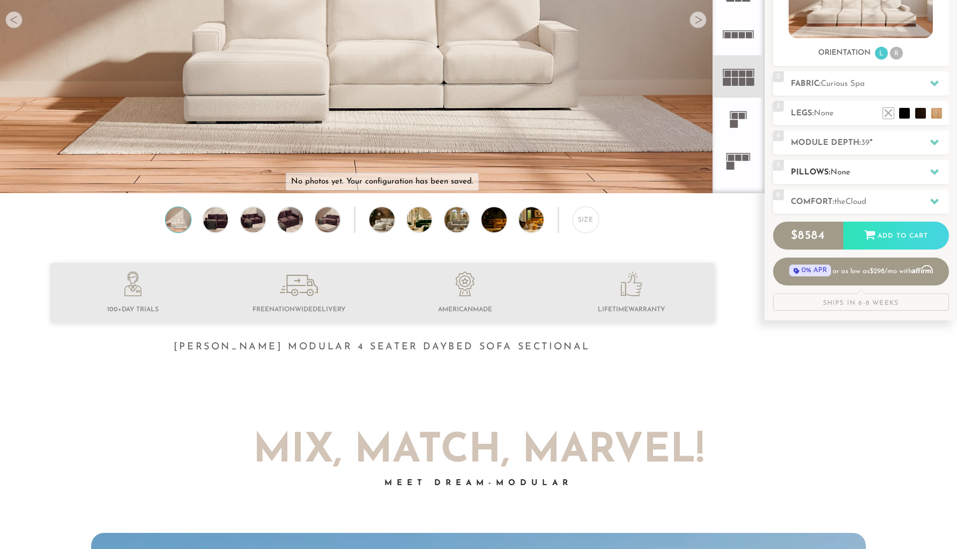
scroll to position [226, 0]
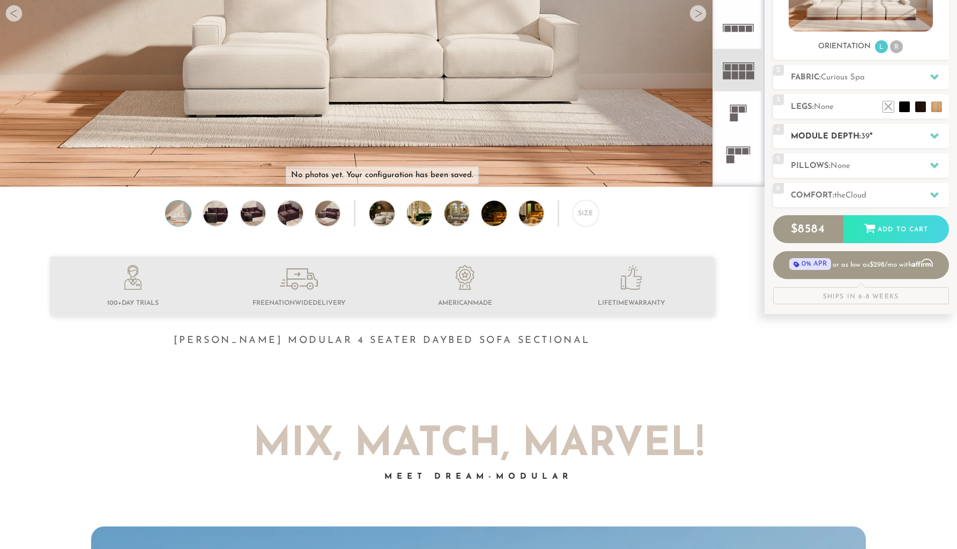
click at [880, 135] on h2 "Module Depth: 39 "" at bounding box center [870, 136] width 158 height 12
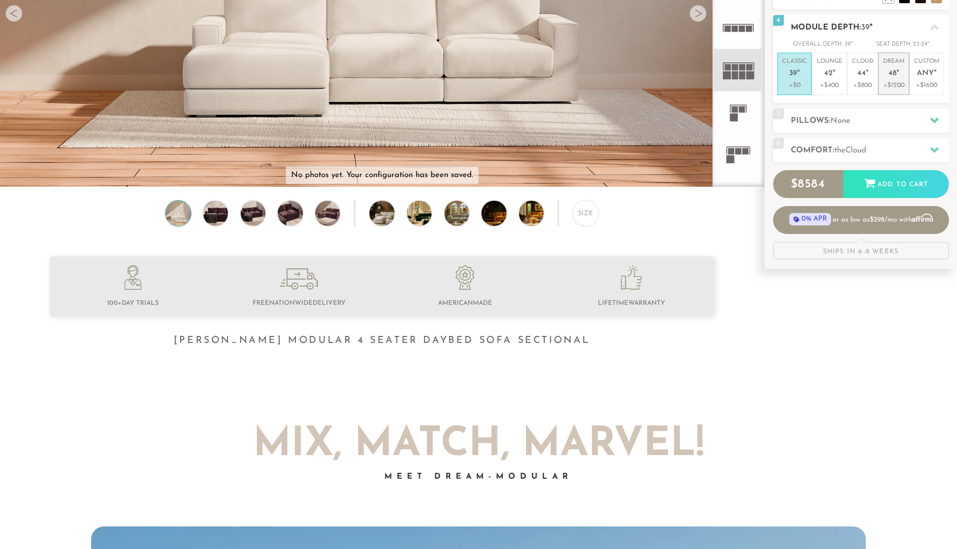
click at [897, 79] on p "Dream 48 "" at bounding box center [893, 68] width 21 height 23
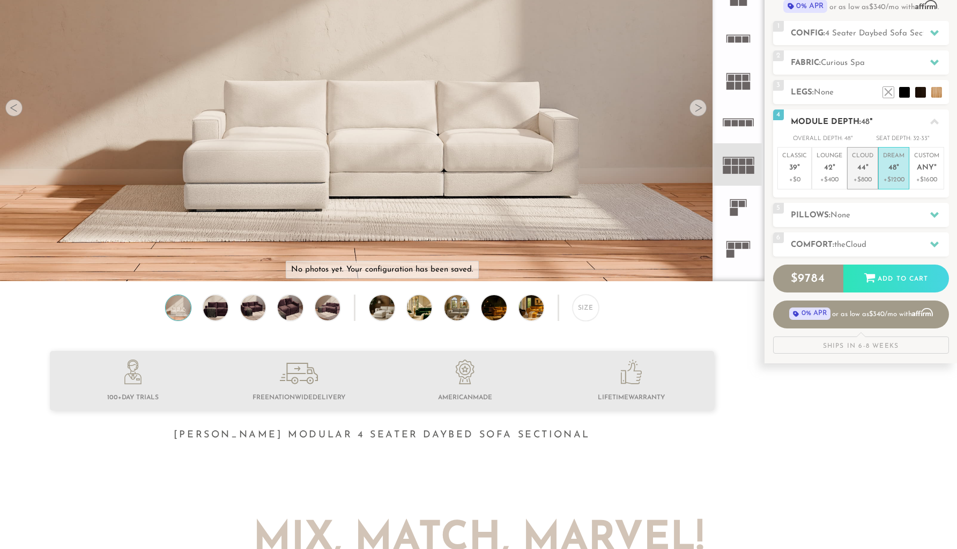
scroll to position [129, 0]
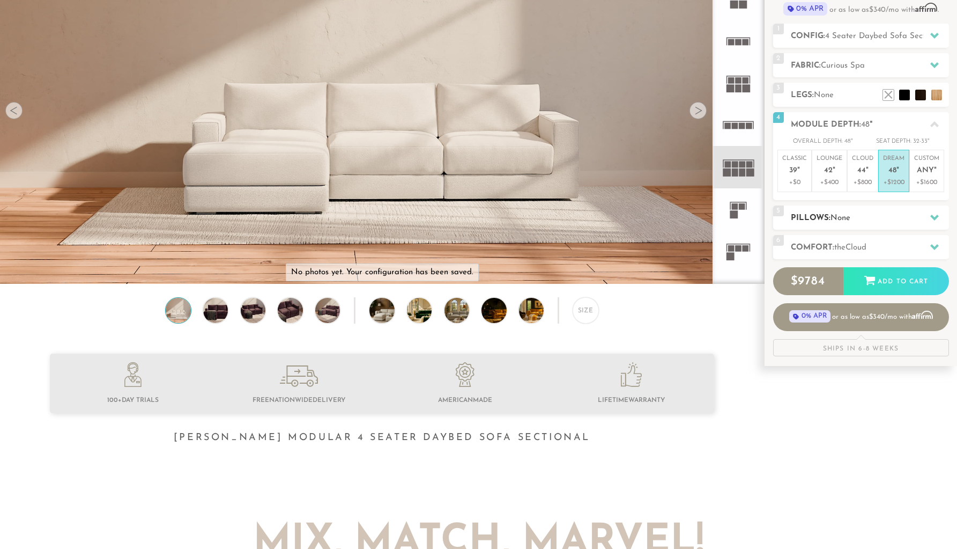
click at [875, 219] on h2 "Pillows: None" at bounding box center [870, 218] width 158 height 12
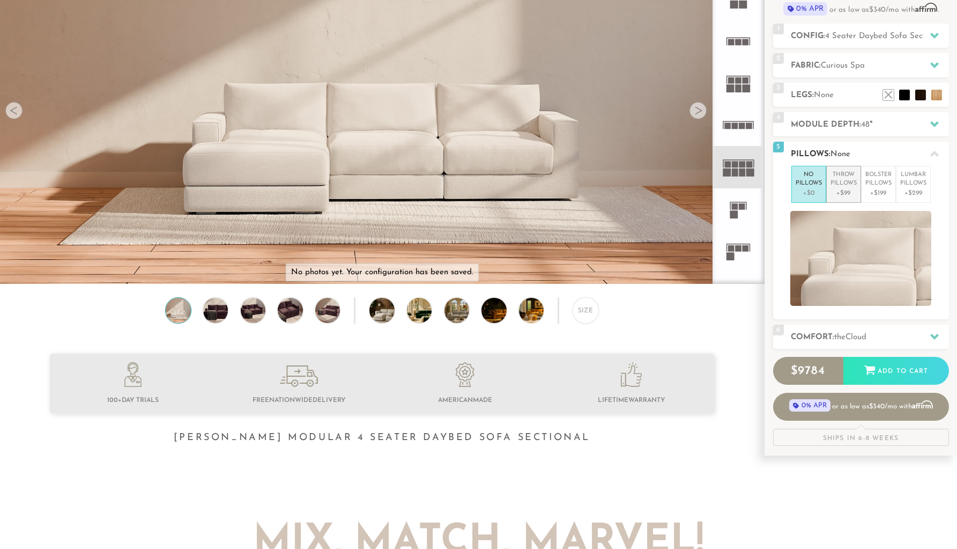
click at [845, 190] on p "+$99" at bounding box center [844, 193] width 26 height 10
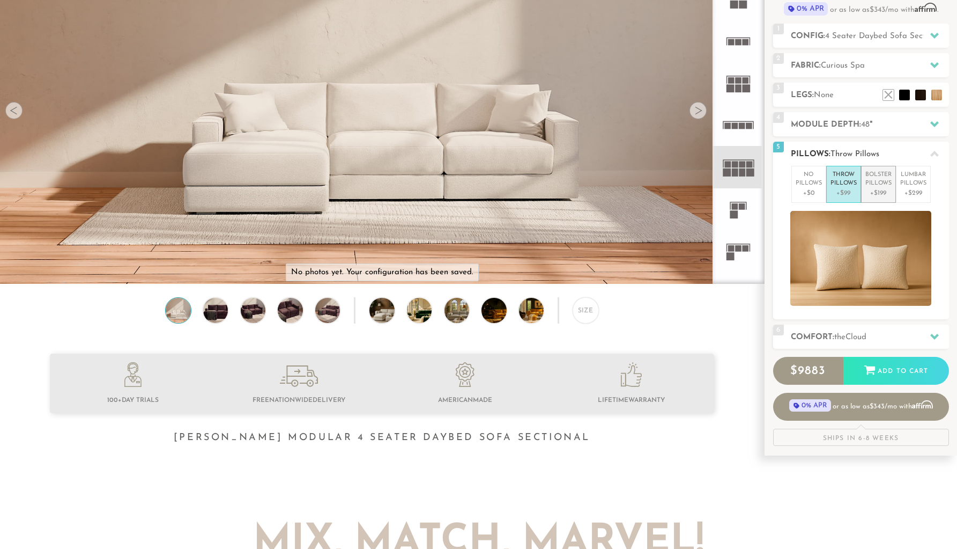
click at [871, 185] on p "Bolster Pillows" at bounding box center [879, 180] width 26 height 18
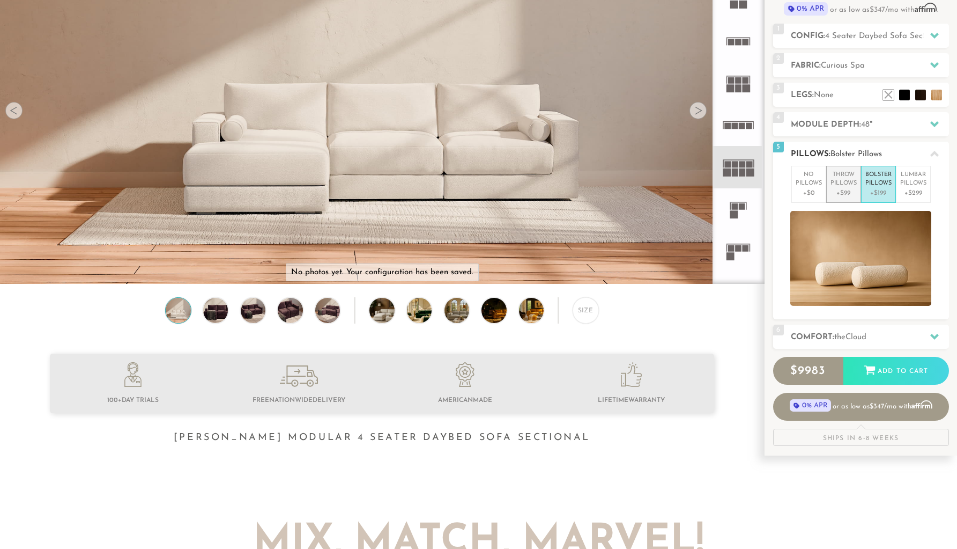
click at [850, 190] on p "+$99" at bounding box center [844, 193] width 26 height 10
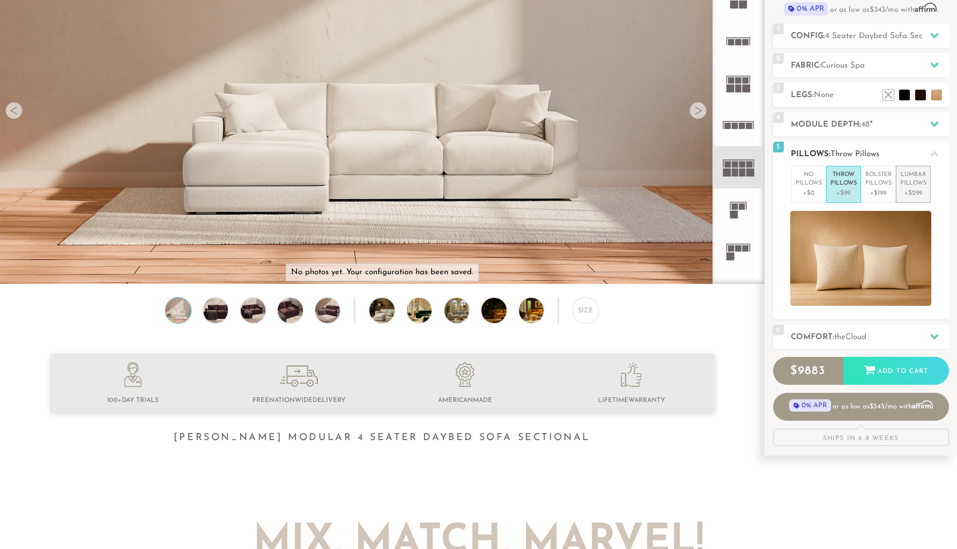
click at [900, 186] on li "Lumbar Pillows +$299" at bounding box center [913, 184] width 35 height 37
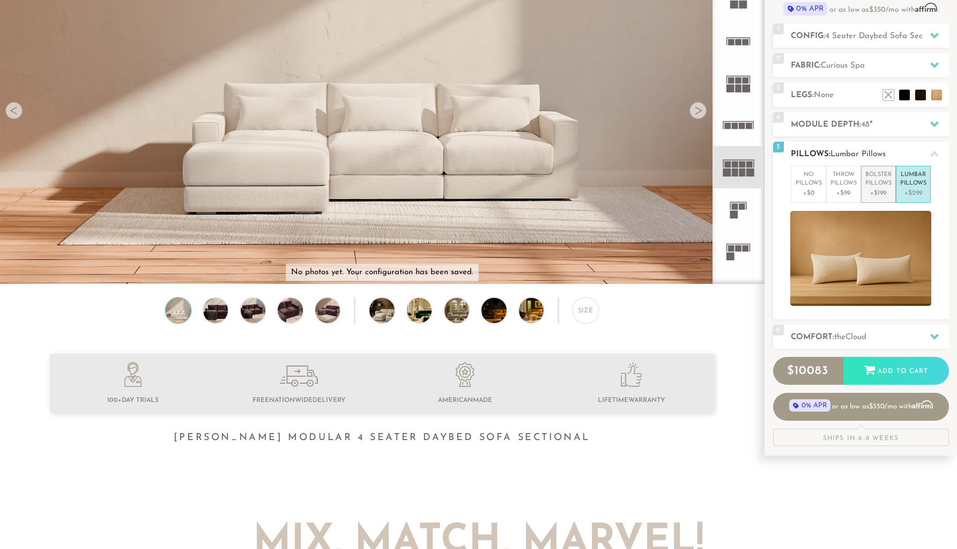
click at [877, 184] on p "Bolster Pillows" at bounding box center [879, 180] width 26 height 18
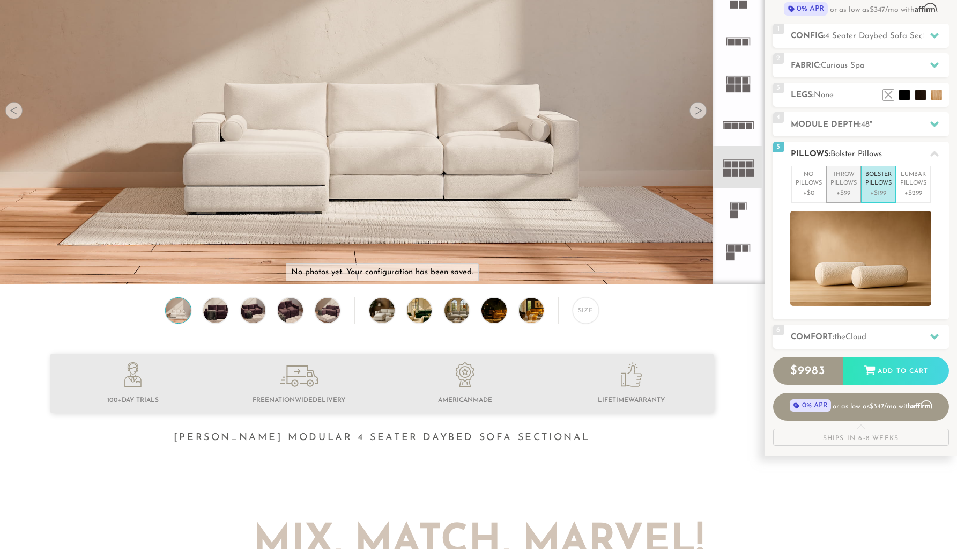
click at [850, 185] on p "Throw Pillows" at bounding box center [844, 180] width 26 height 18
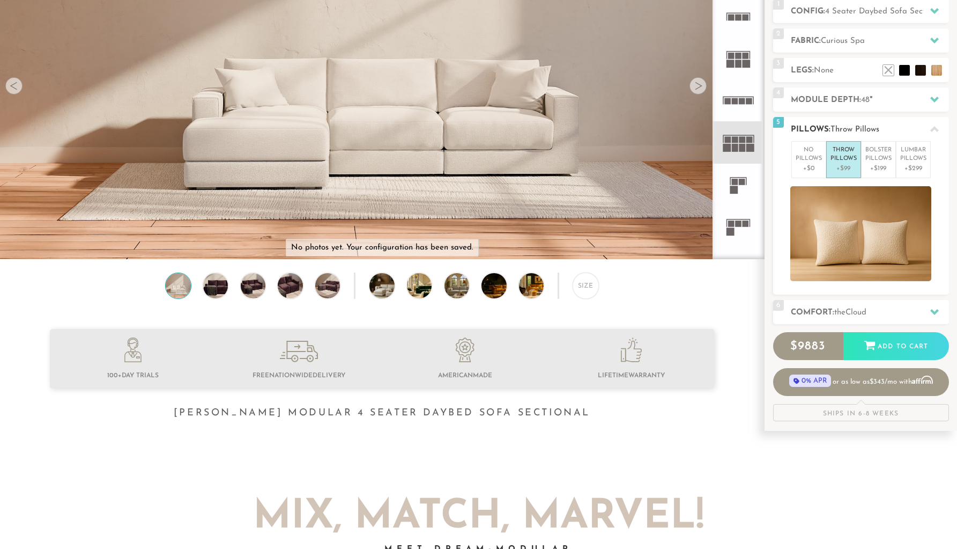
scroll to position [167, 0]
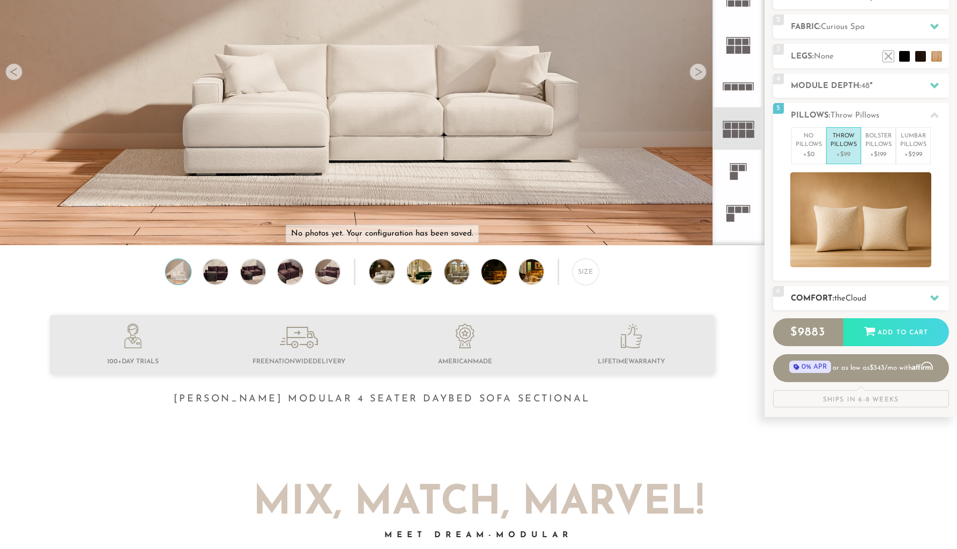
click at [857, 296] on span "Cloud" at bounding box center [856, 298] width 21 height 8
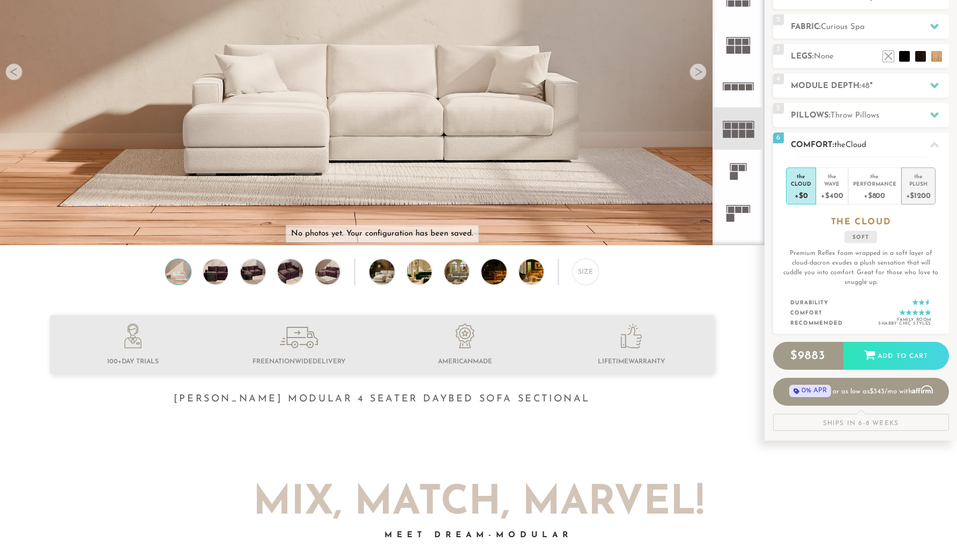
click at [915, 186] on div "Plush" at bounding box center [919, 184] width 25 height 8
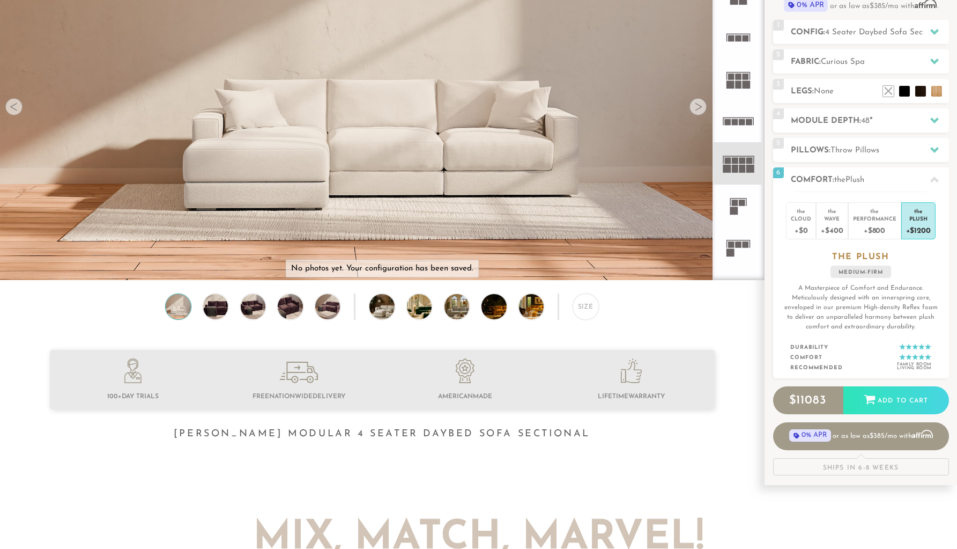
scroll to position [0, 0]
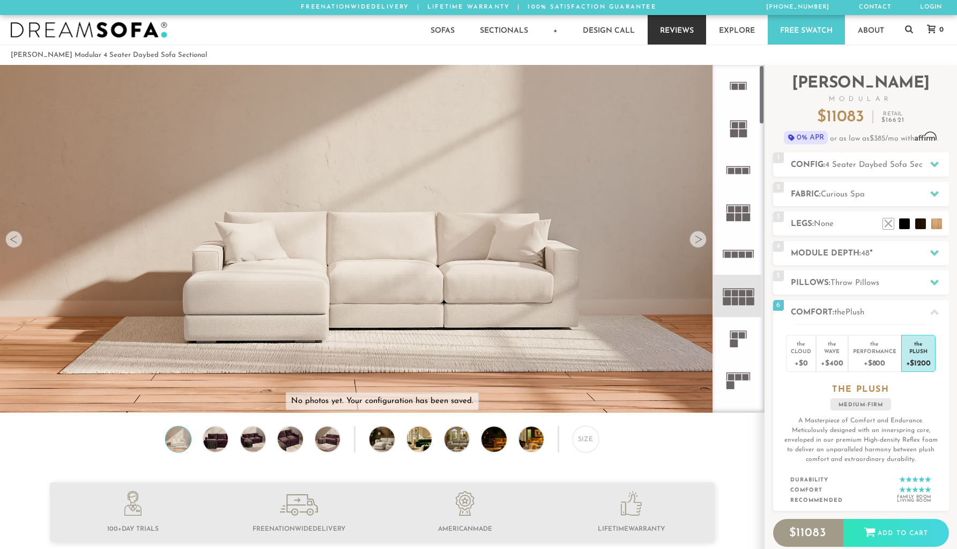
click at [660, 19] on link "Reviews" at bounding box center [677, 30] width 58 height 30
